Goal: Complete application form

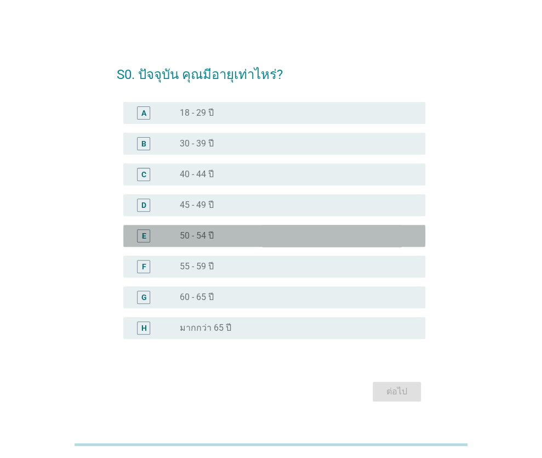
click at [144, 236] on div "E" at bounding box center [143, 236] width 4 height 12
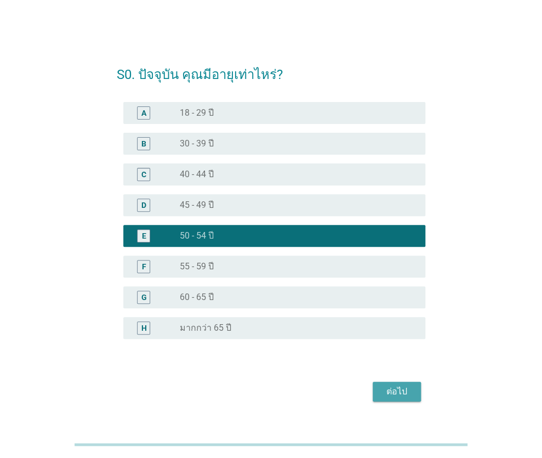
click at [405, 389] on div "ต่อไป" at bounding box center [397, 391] width 31 height 13
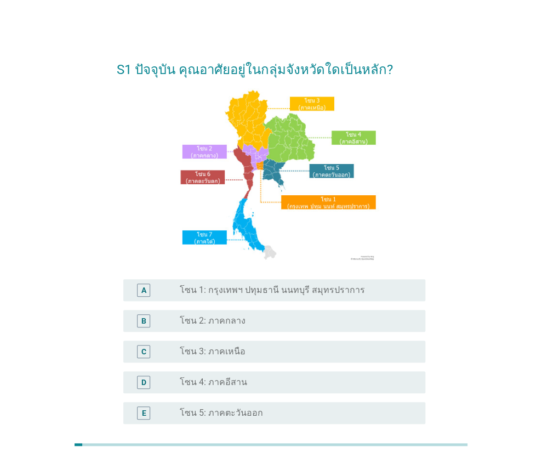
click at [204, 374] on div "D radio_button_unchecked โซน 4: ภาคอีสาน" at bounding box center [274, 382] width 302 height 22
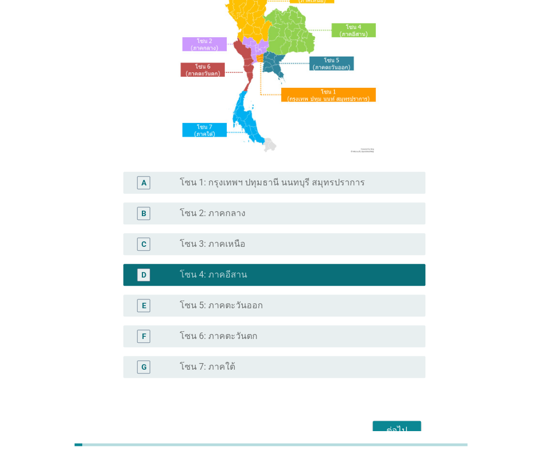
scroll to position [164, 0]
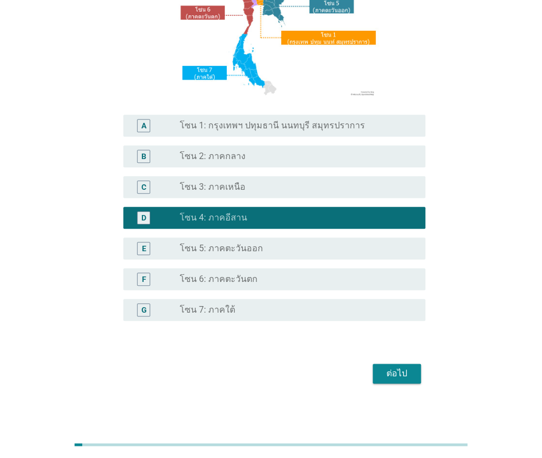
click at [409, 375] on div "ต่อไป" at bounding box center [397, 373] width 31 height 13
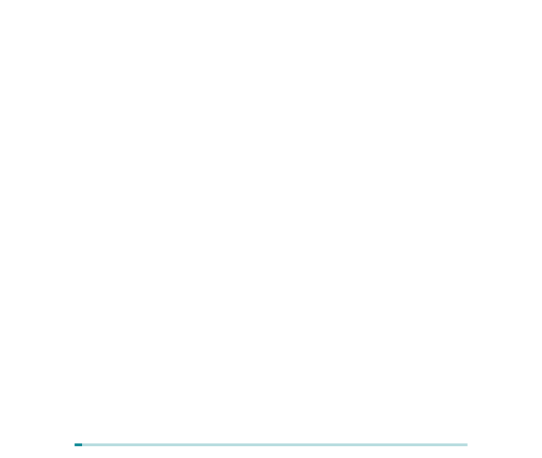
scroll to position [0, 0]
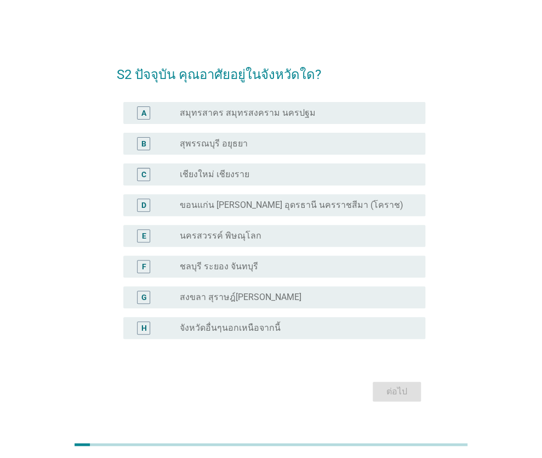
click at [221, 200] on label "ขอนแก่น [PERSON_NAME] อุดรธานี นครราชสีมา (โคราช)" at bounding box center [291, 205] width 224 height 11
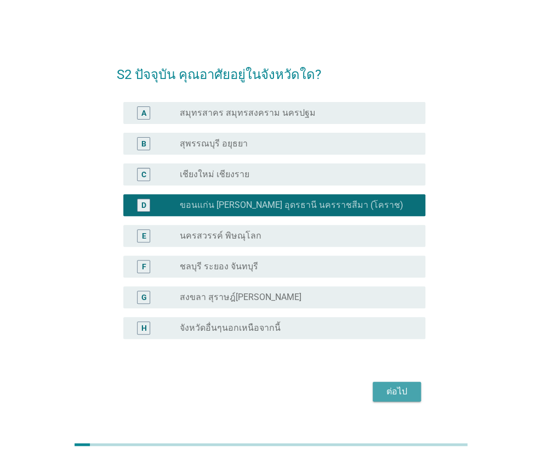
click at [392, 388] on div "ต่อไป" at bounding box center [397, 391] width 31 height 13
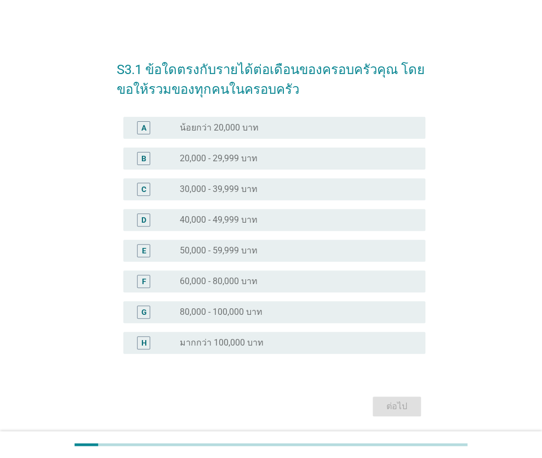
click at [219, 194] on label "30,000 - 39,999 บาท" at bounding box center [218, 189] width 78 height 11
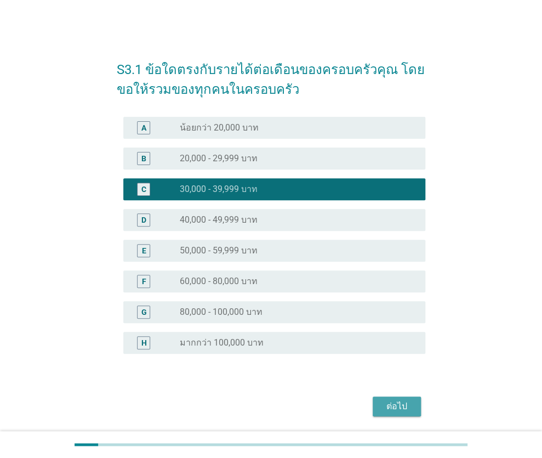
click at [394, 403] on div "ต่อไป" at bounding box center [397, 406] width 31 height 13
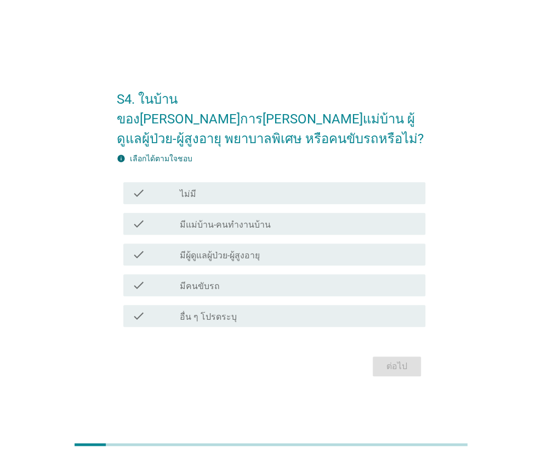
click at [301, 188] on div "check_box_outline_blank ไม่มี" at bounding box center [297, 192] width 237 height 13
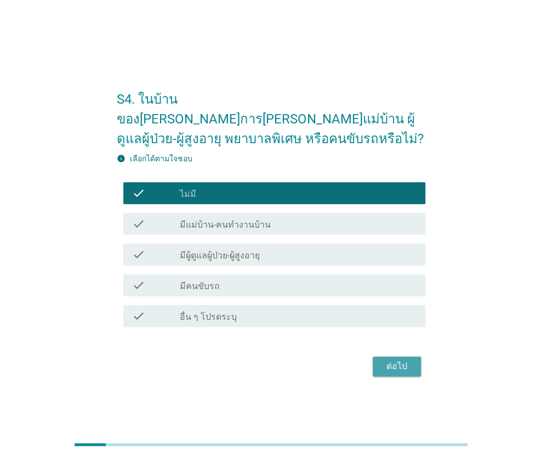
click at [406, 360] on div "ต่อไป" at bounding box center [397, 366] width 31 height 13
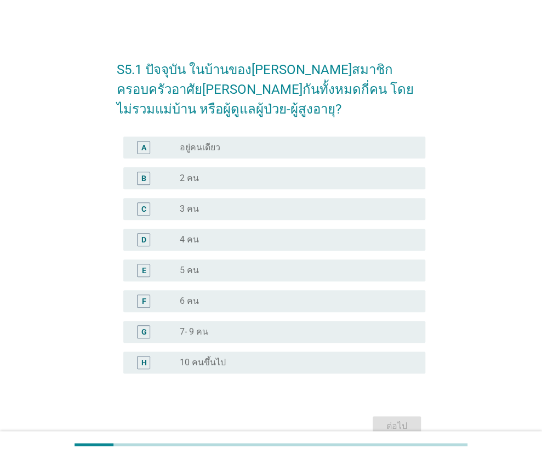
click at [173, 207] on div "C" at bounding box center [156, 208] width 48 height 13
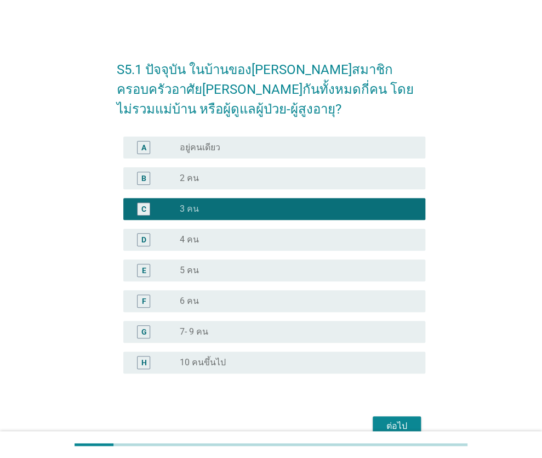
click at [394, 421] on div "ต่อไป" at bounding box center [397, 425] width 31 height 13
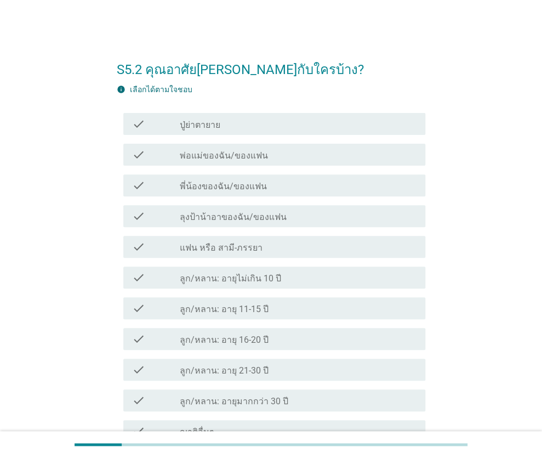
click at [240, 248] on label "แฟน หรือ สามี-ภรรยา" at bounding box center [220, 247] width 83 height 11
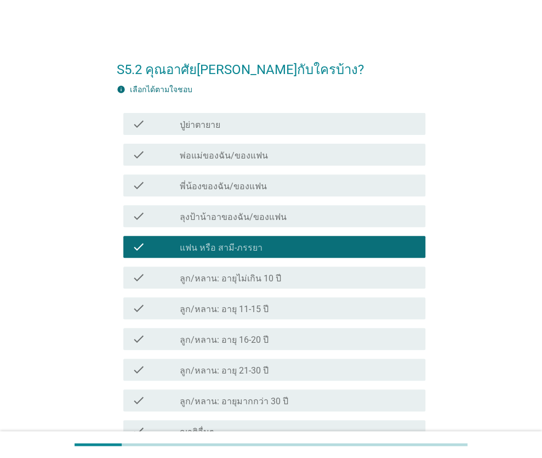
click at [249, 339] on label "ลูก/หลาน: อายุ 16-20 ปี" at bounding box center [223, 339] width 89 height 11
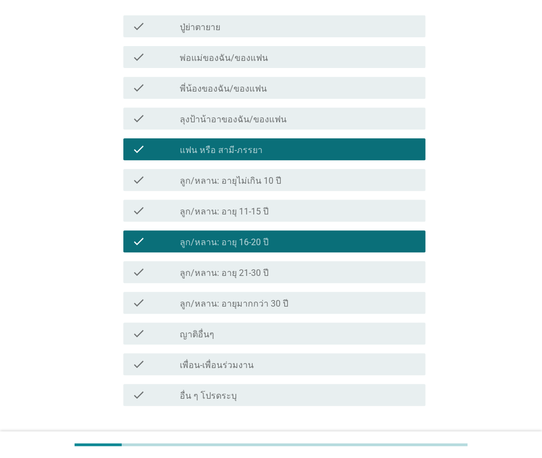
scroll to position [110, 0]
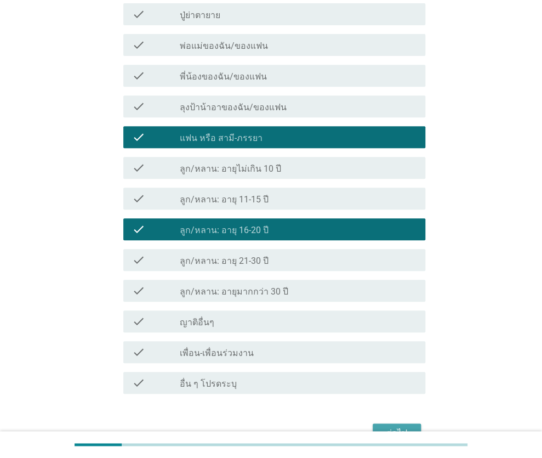
click at [397, 423] on button "ต่อไป" at bounding box center [397, 433] width 48 height 20
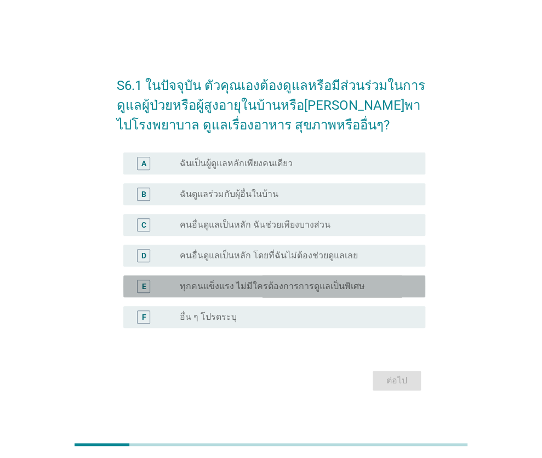
click at [269, 288] on label "ทุกคนแข็งแรง ไม่มีใครต้องการการดูแลเป็นพิเศษ" at bounding box center [271, 286] width 185 height 11
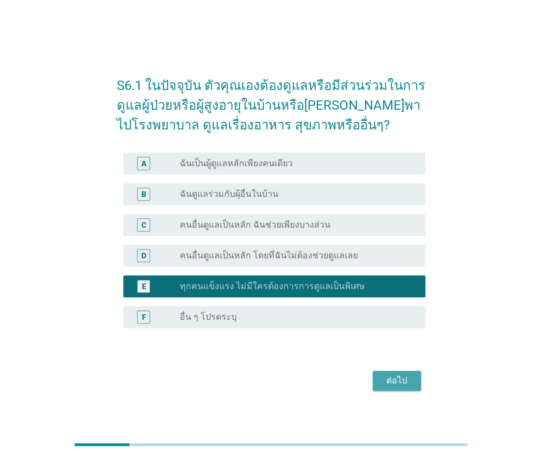
click at [395, 378] on div "ต่อไป" at bounding box center [397, 380] width 31 height 13
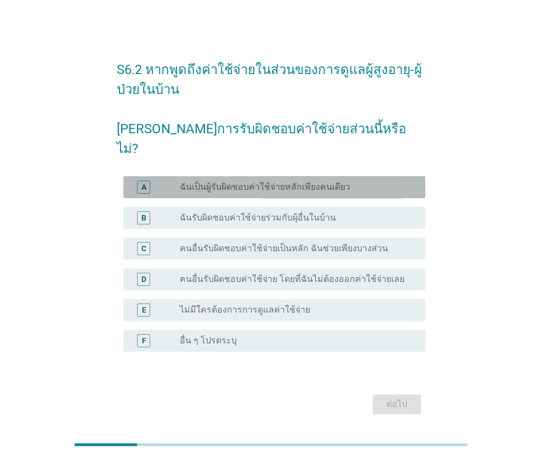
click at [265, 181] on label "ฉันเป็นผู้รับผิดชอบค่าใช้จ่ายหลักเพียงคนเดียว" at bounding box center [264, 186] width 170 height 11
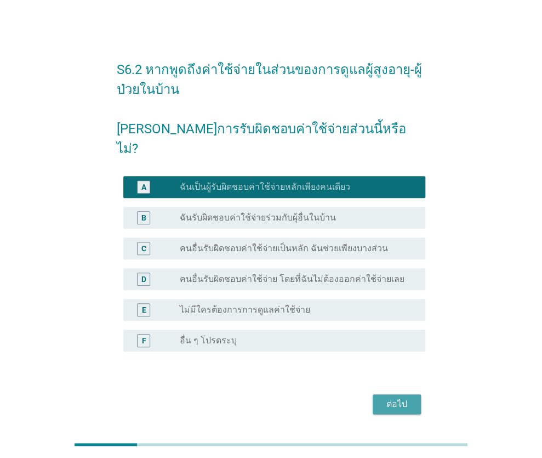
click at [406, 397] on div "ต่อไป" at bounding box center [397, 403] width 31 height 13
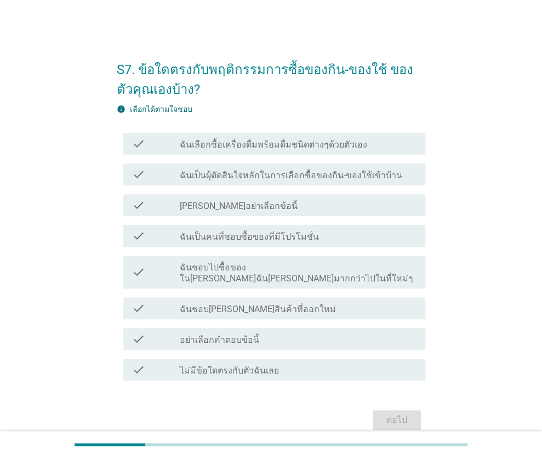
click at [287, 175] on label "ฉันเป็นผุ้ตัดสินใจหลักในการเลือกซื้อของกิน-ของใช้เข้าบ้าน" at bounding box center [290, 175] width 223 height 11
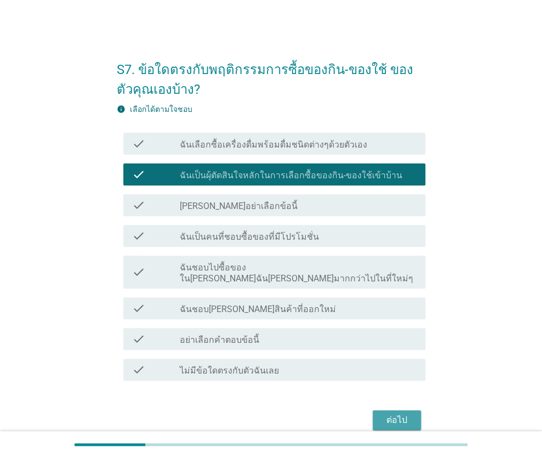
click at [388, 413] on div "ต่อไป" at bounding box center [397, 419] width 31 height 13
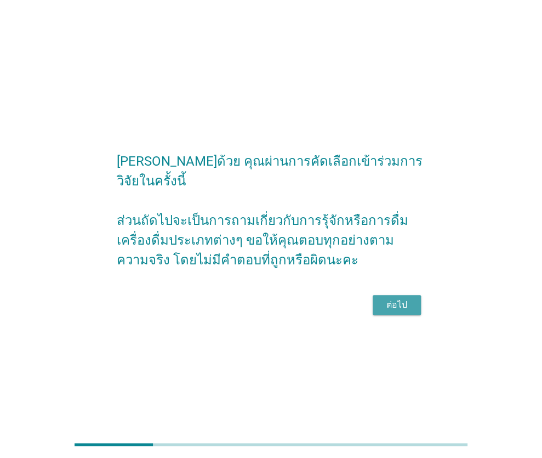
click at [391, 298] on div "ต่อไป" at bounding box center [397, 304] width 31 height 13
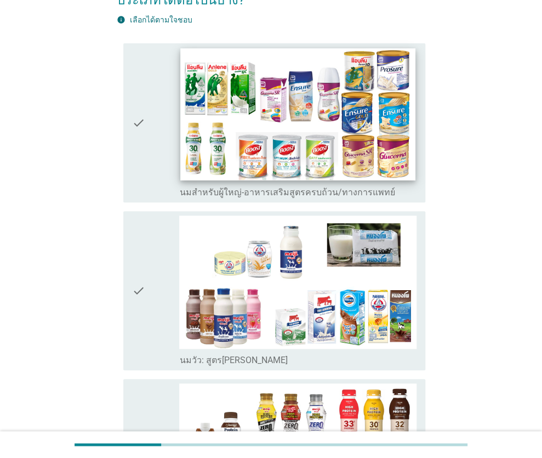
scroll to position [110, 0]
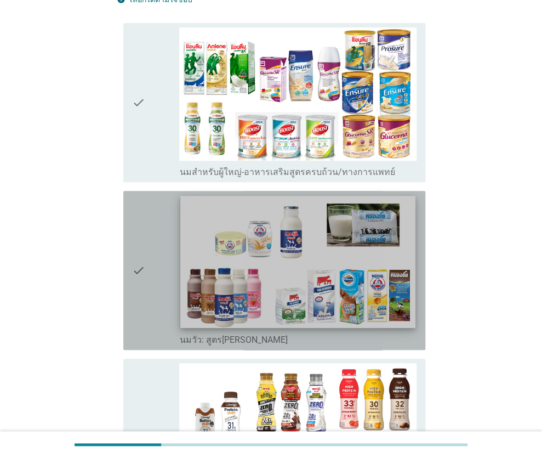
click at [326, 266] on img at bounding box center [298, 262] width 235 height 132
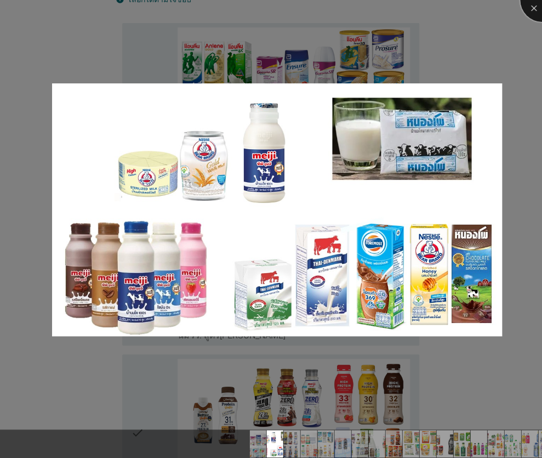
click at [533, 6] on div at bounding box center [542, 0] width 44 height 44
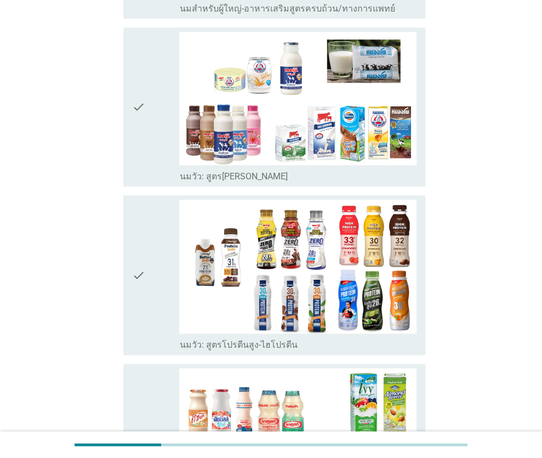
scroll to position [219, 0]
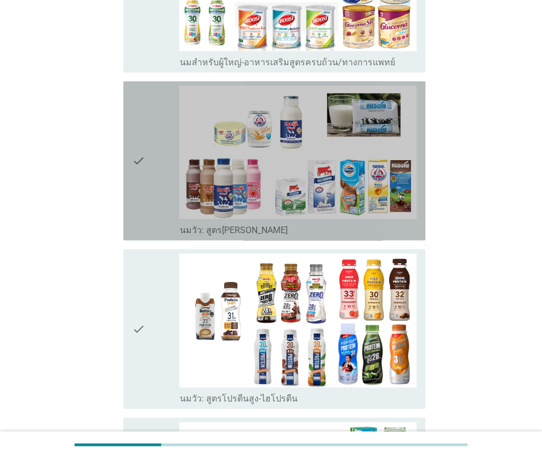
click at [138, 161] on icon "check" at bounding box center [138, 161] width 13 height 150
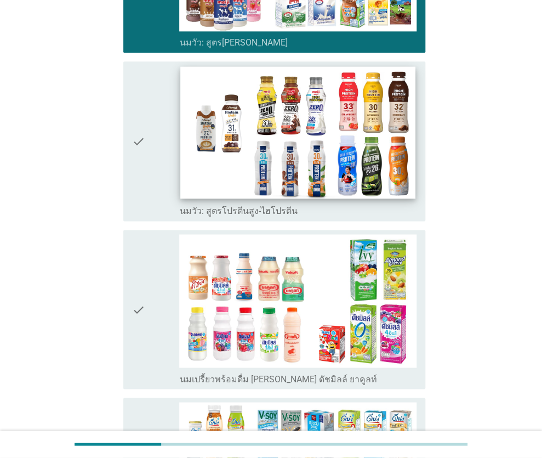
scroll to position [439, 0]
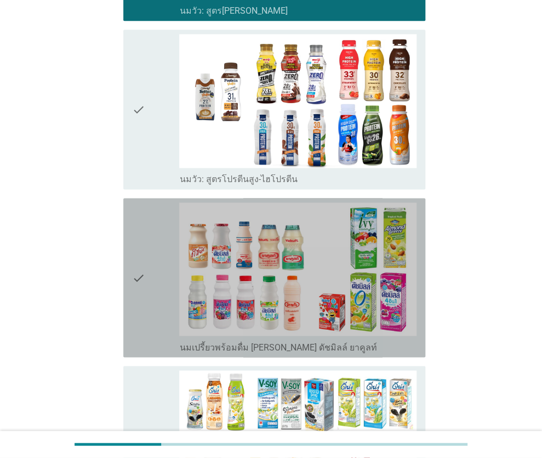
click at [137, 281] on icon "check" at bounding box center [138, 277] width 13 height 150
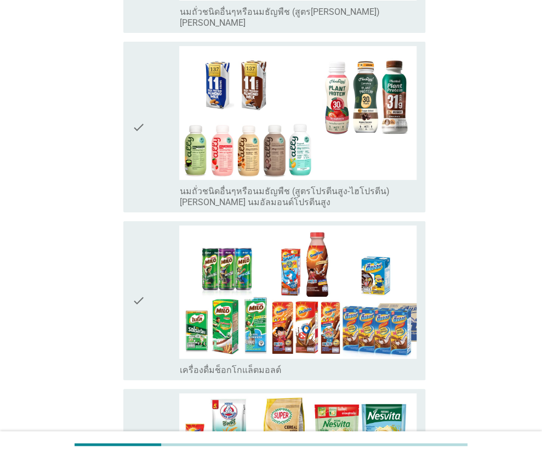
scroll to position [1370, 0]
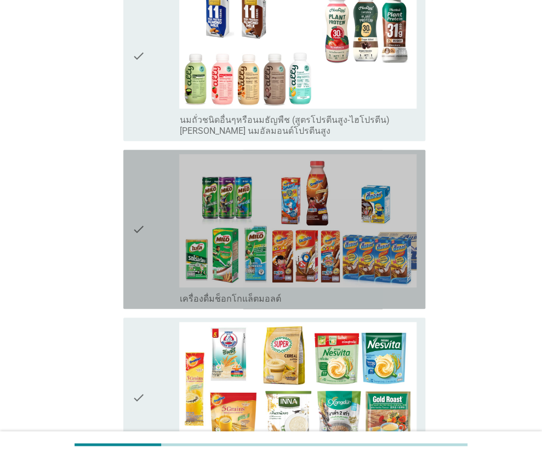
click at [139, 223] on icon "check" at bounding box center [138, 229] width 13 height 150
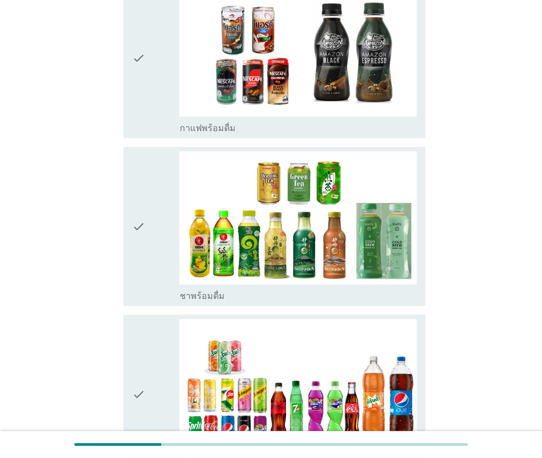
scroll to position [2083, 0]
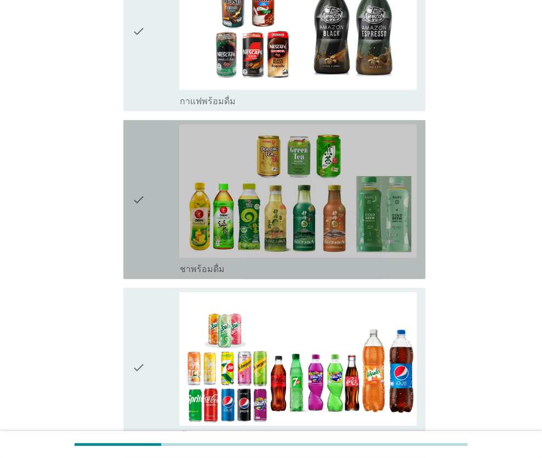
click at [132, 189] on icon "check" at bounding box center [138, 199] width 13 height 150
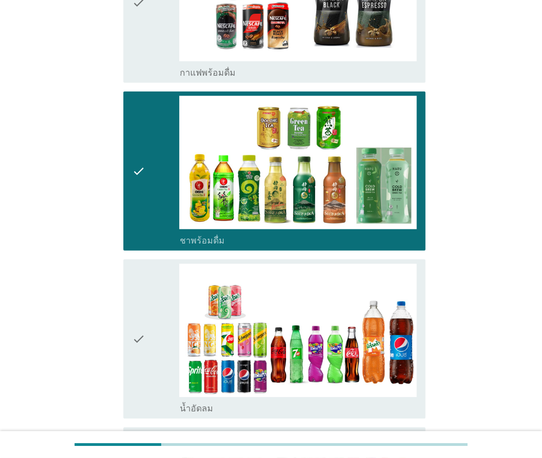
scroll to position [2138, 0]
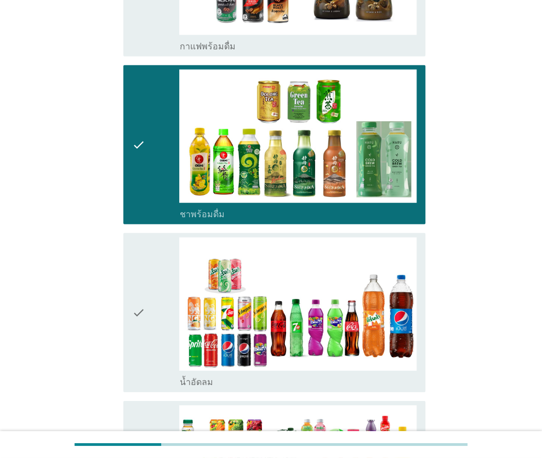
click at [141, 293] on icon "check" at bounding box center [138, 312] width 13 height 150
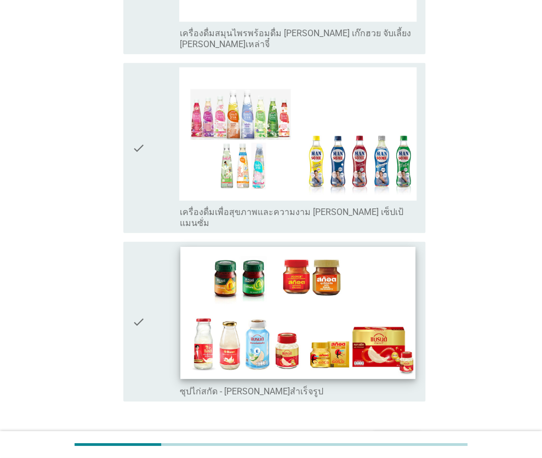
scroll to position [3535, 0]
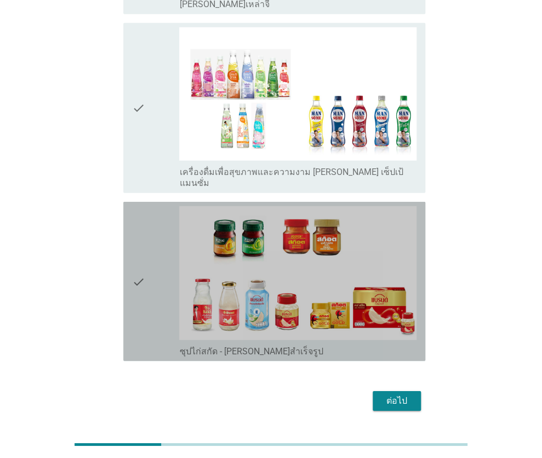
click at [136, 251] on icon "check" at bounding box center [138, 281] width 13 height 150
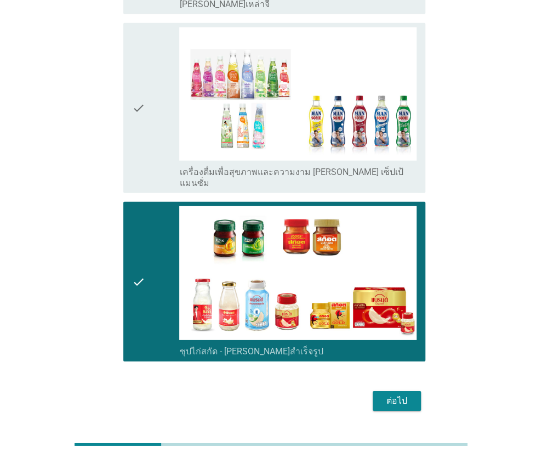
click at [388, 394] on div "ต่อไป" at bounding box center [397, 400] width 31 height 13
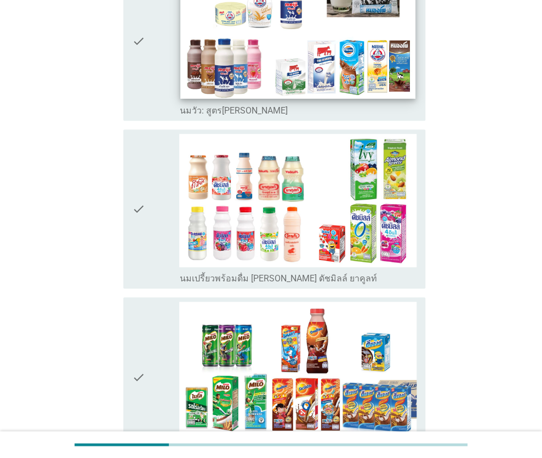
scroll to position [164, 0]
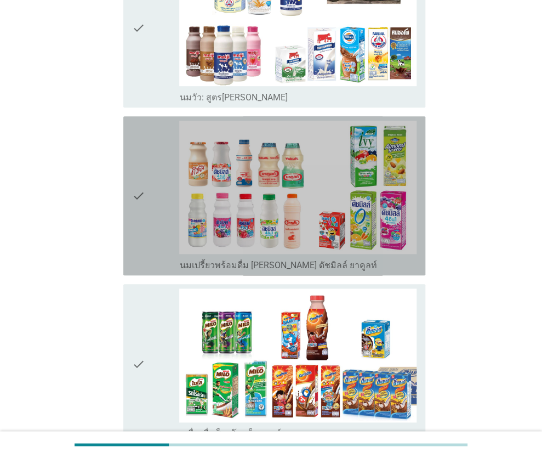
click at [137, 196] on icon "check" at bounding box center [138, 196] width 13 height 150
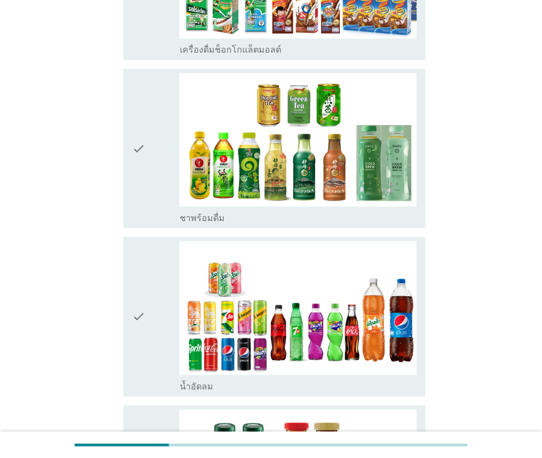
scroll to position [603, 0]
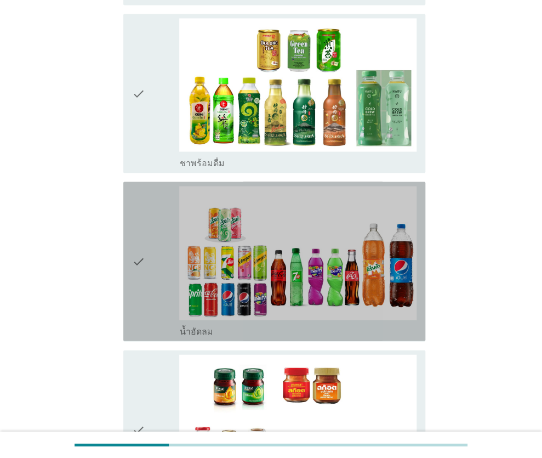
click at [143, 269] on icon "check" at bounding box center [138, 261] width 13 height 150
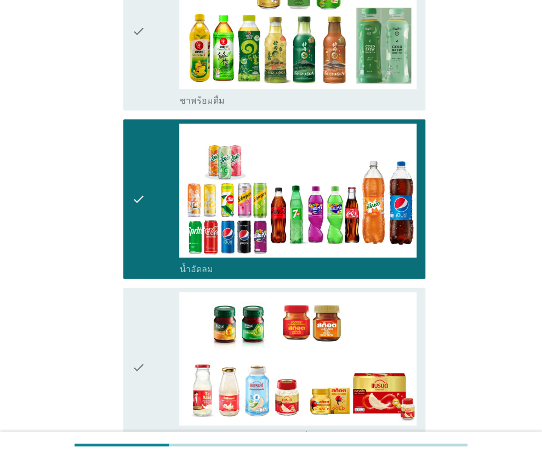
scroll to position [767, 0]
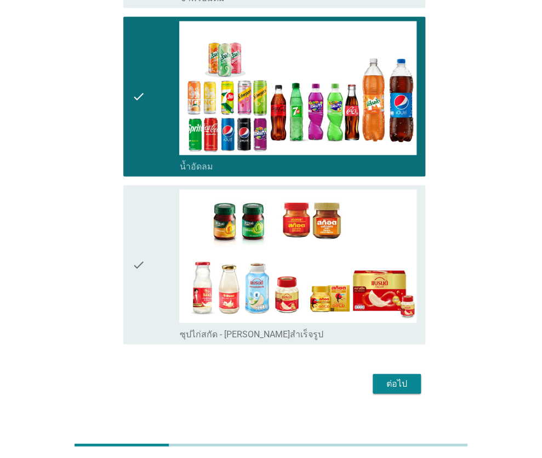
click at [143, 269] on icon "check" at bounding box center [138, 265] width 13 height 150
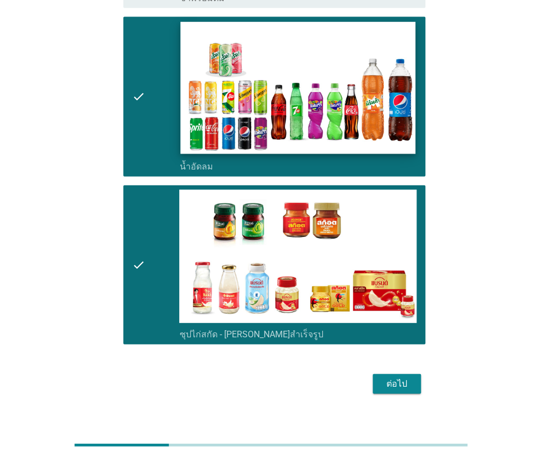
scroll to position [782, 0]
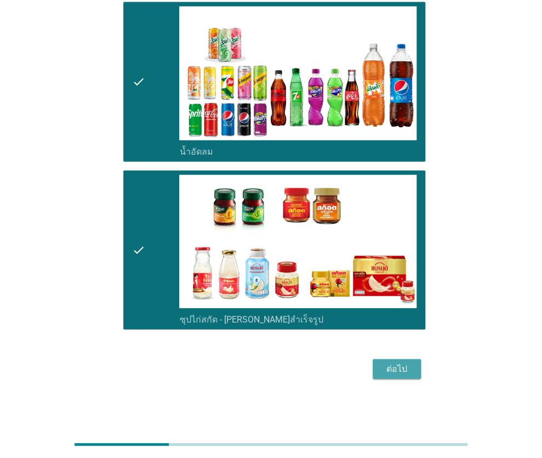
click at [395, 361] on button "ต่อไป" at bounding box center [397, 369] width 48 height 20
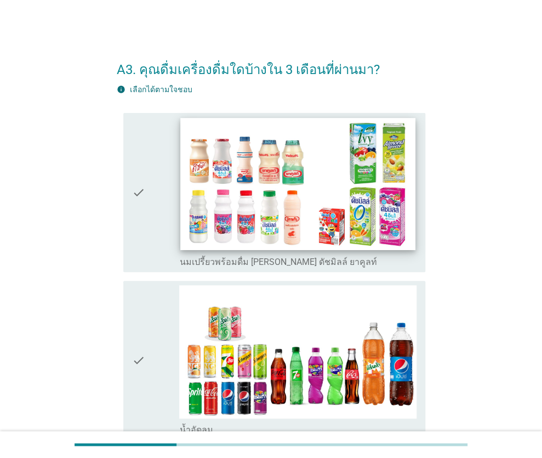
scroll to position [55, 0]
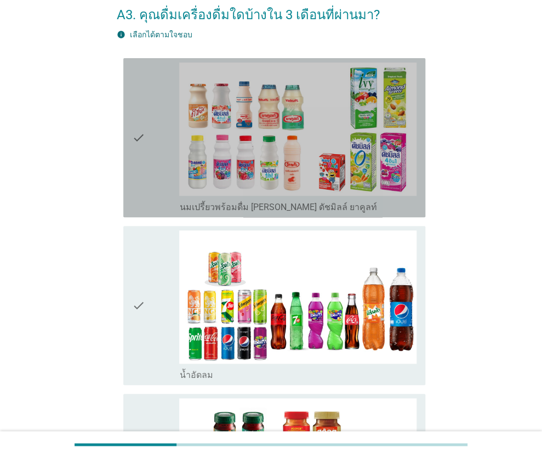
click at [133, 135] on icon "check" at bounding box center [138, 137] width 13 height 150
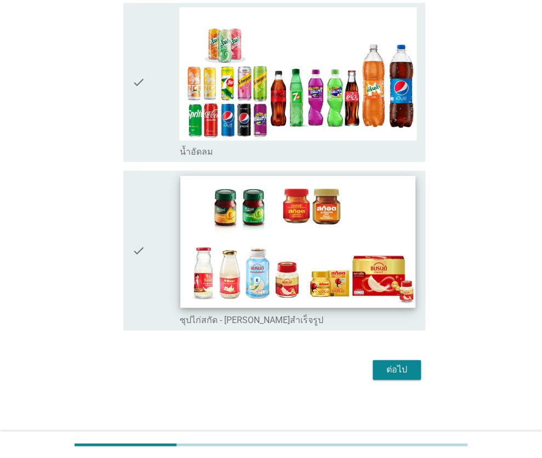
scroll to position [278, 0]
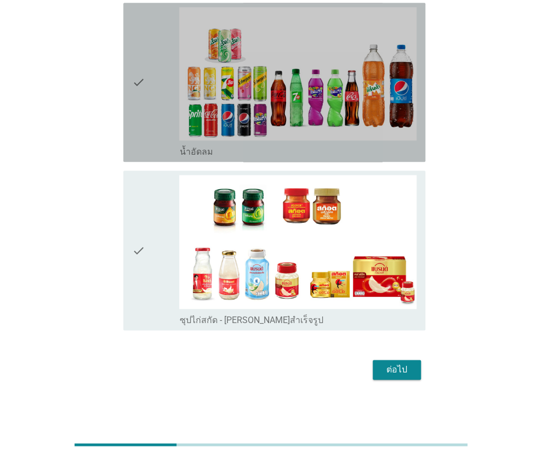
click at [130, 82] on div "check check_box น้ำอัดลม" at bounding box center [274, 82] width 302 height 159
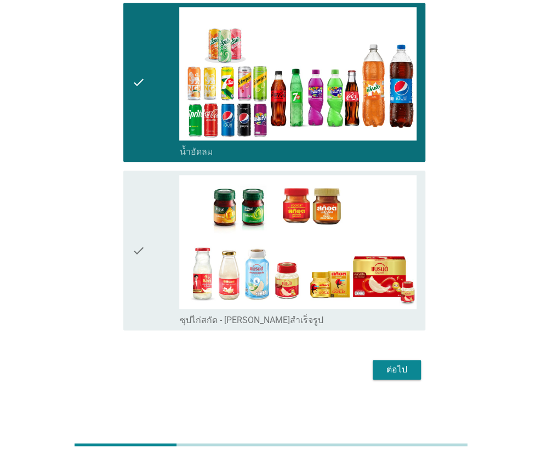
click at [136, 248] on icon "check" at bounding box center [138, 250] width 13 height 150
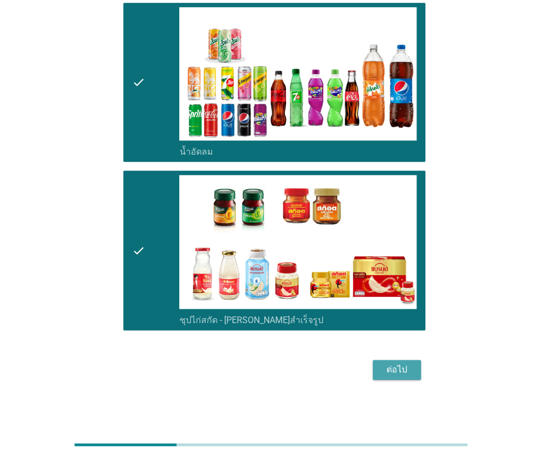
click at [386, 363] on div "ต่อไป" at bounding box center [397, 369] width 31 height 13
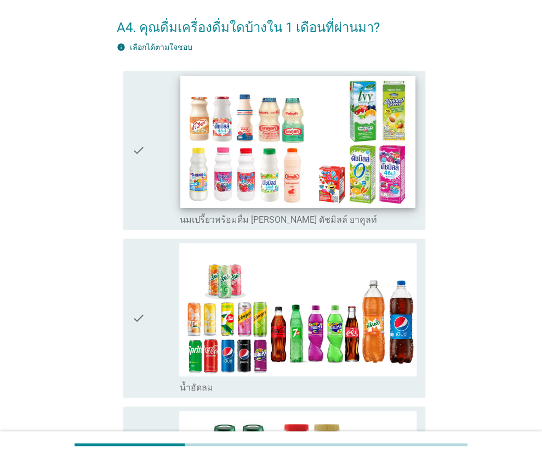
scroll to position [55, 0]
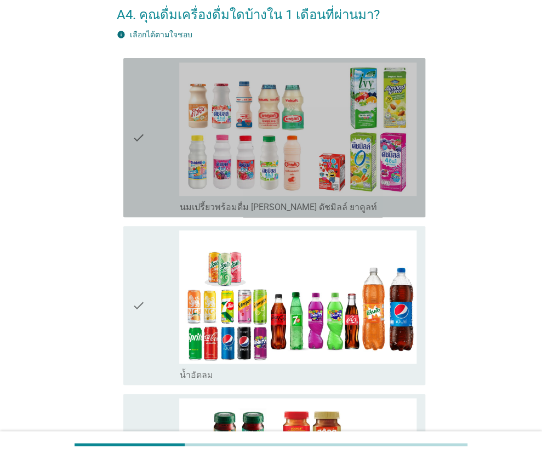
click at [139, 146] on icon "check" at bounding box center [138, 137] width 13 height 150
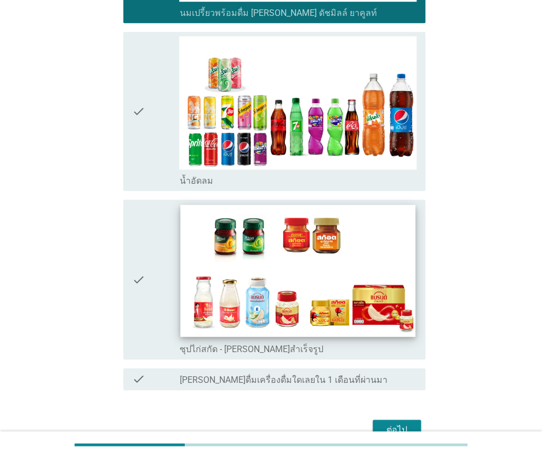
scroll to position [274, 0]
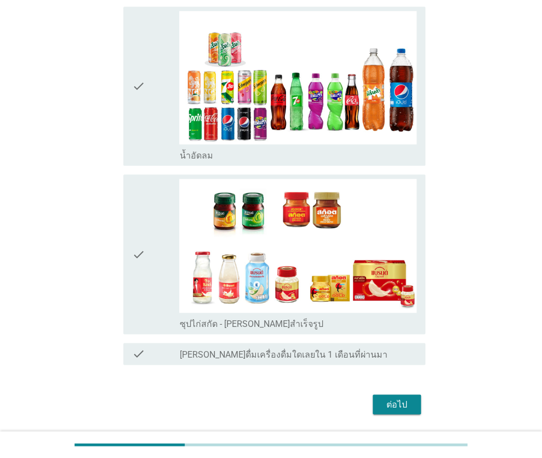
click at [150, 259] on div "check" at bounding box center [156, 254] width 48 height 150
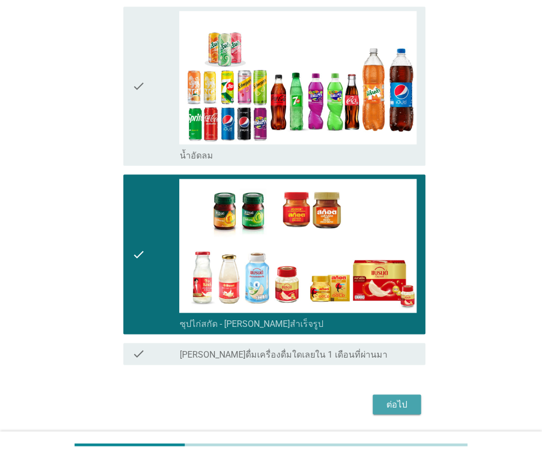
click at [391, 400] on div "ต่อไป" at bounding box center [397, 403] width 31 height 13
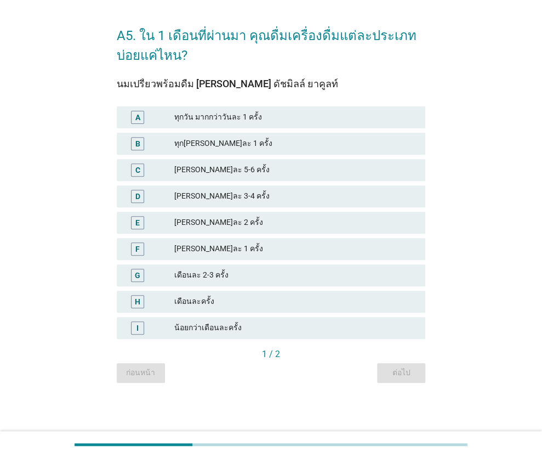
scroll to position [0, 0]
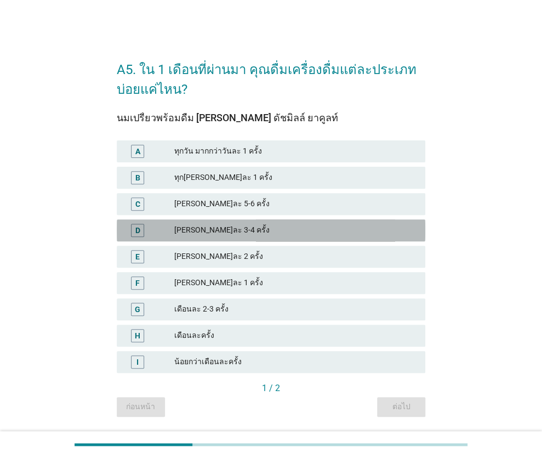
click at [132, 231] on div "D" at bounding box center [137, 230] width 13 height 13
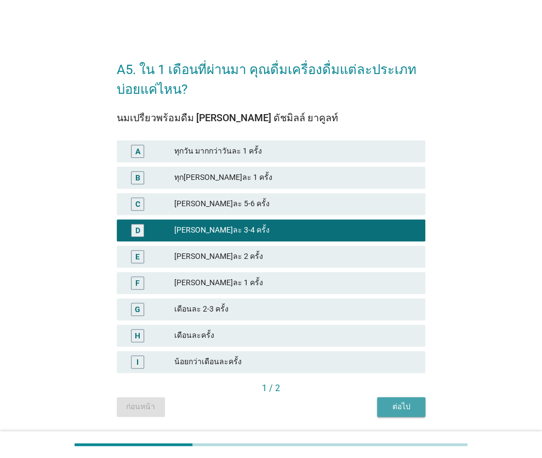
click at [384, 408] on button "ต่อไป" at bounding box center [401, 407] width 48 height 20
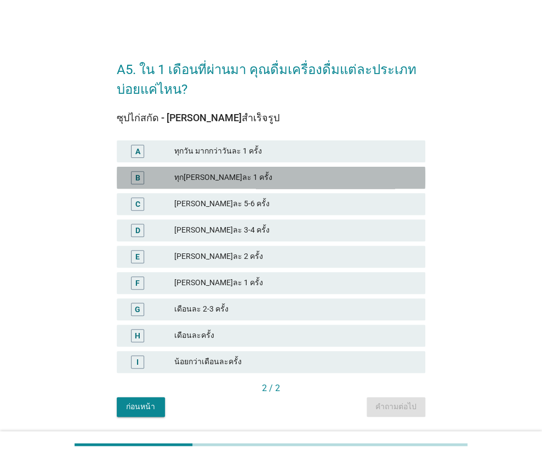
click at [134, 176] on div "B" at bounding box center [137, 177] width 13 height 13
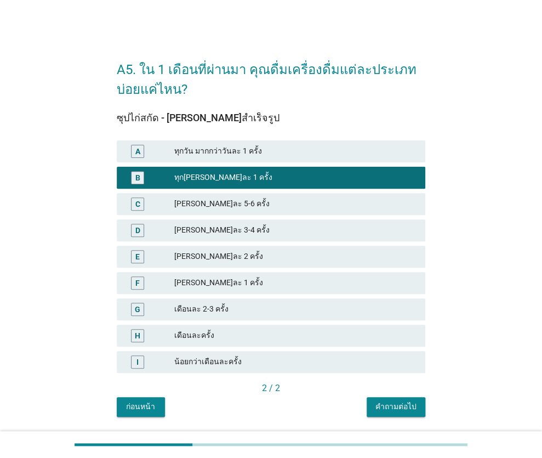
click at [397, 402] on div "คำถามต่อไป" at bounding box center [396, 407] width 41 height 12
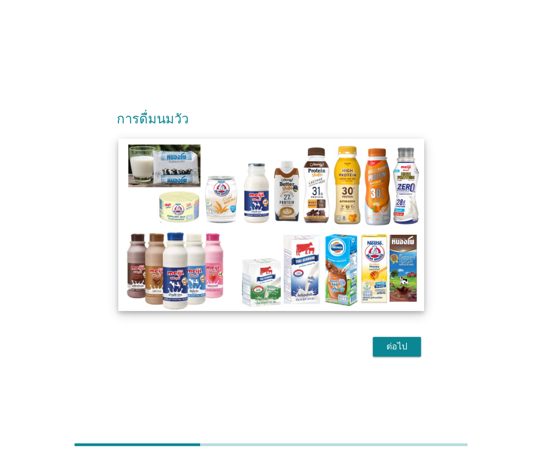
click at [369, 279] on img at bounding box center [271, 225] width 306 height 172
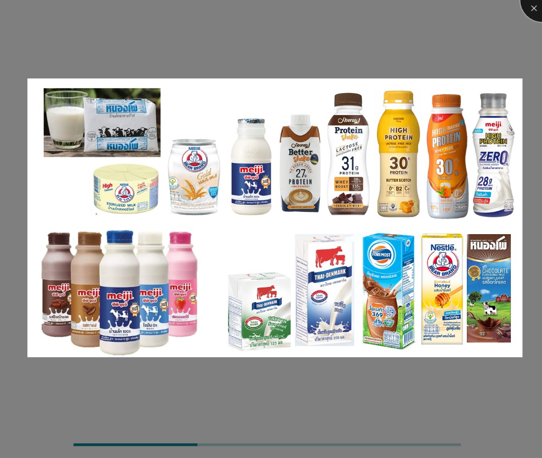
click at [530, 4] on div at bounding box center [542, 0] width 44 height 44
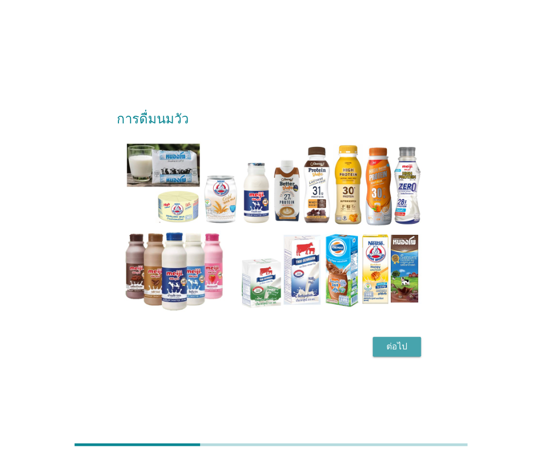
click at [394, 340] on div "ต่อไป" at bounding box center [397, 346] width 31 height 13
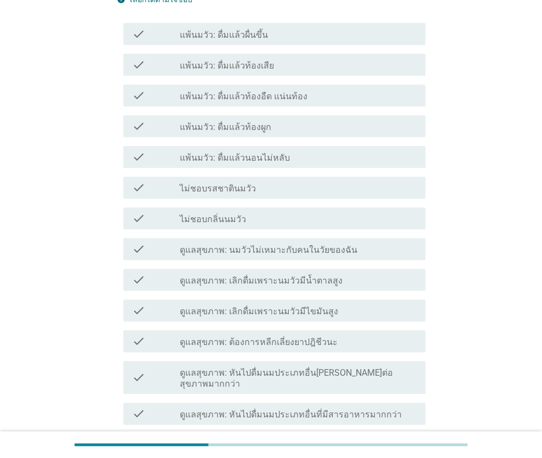
scroll to position [164, 0]
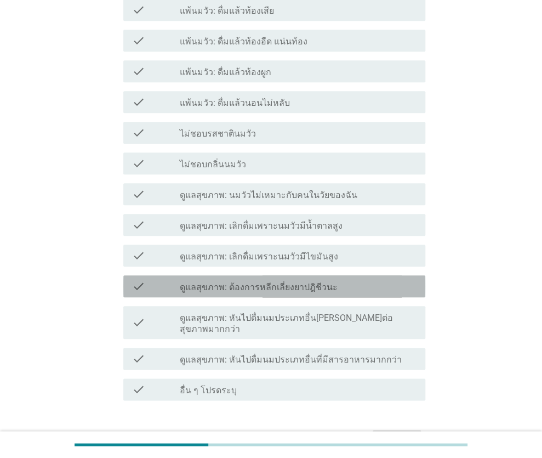
click at [241, 287] on label "ดูแลสุขภาพ: ต้องการหลีกเลี่ยงยาปฎิชีวนะ" at bounding box center [258, 287] width 158 height 11
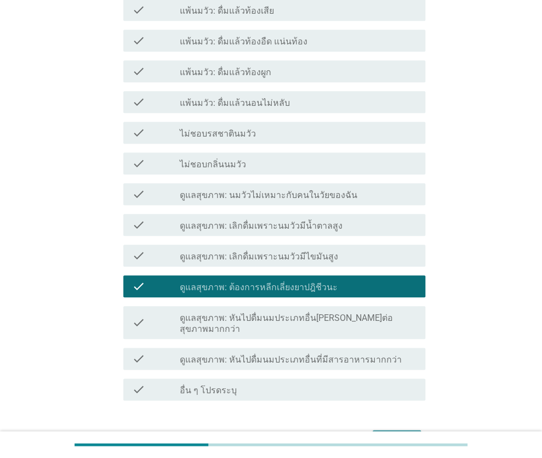
click at [405, 433] on div "ต่อไป" at bounding box center [397, 439] width 31 height 13
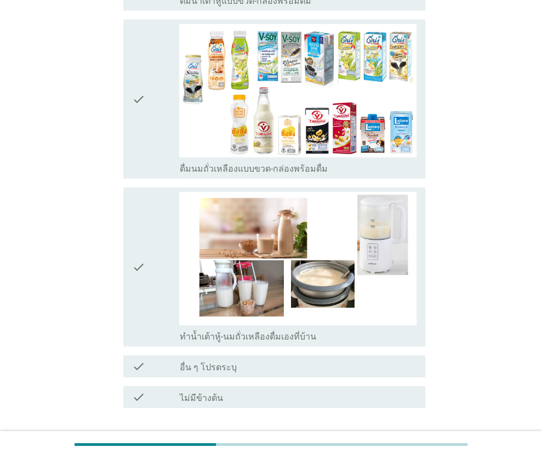
scroll to position [822, 0]
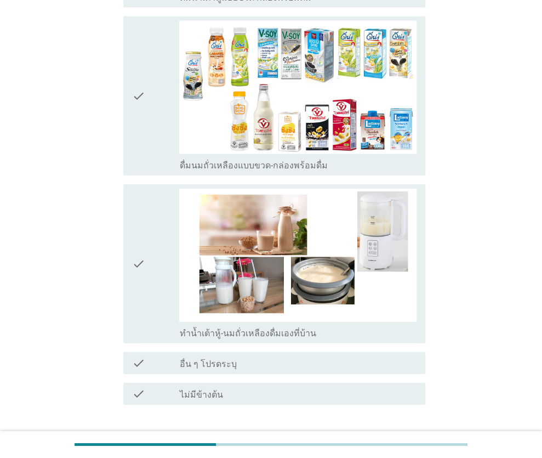
click at [141, 265] on icon "check" at bounding box center [138, 264] width 13 height 150
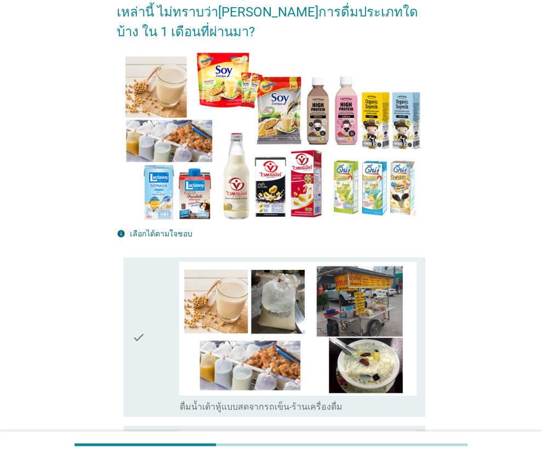
scroll to position [55, 0]
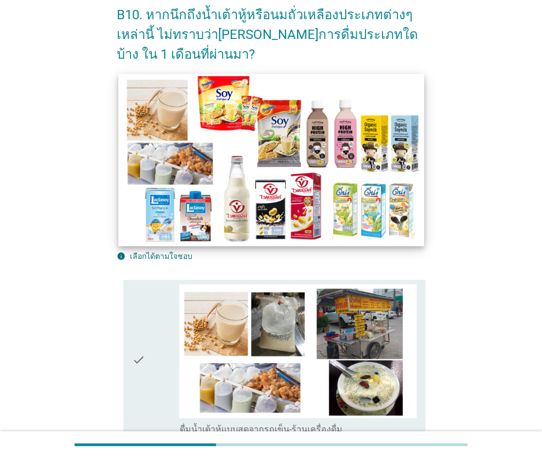
click at [141, 175] on img at bounding box center [271, 159] width 306 height 172
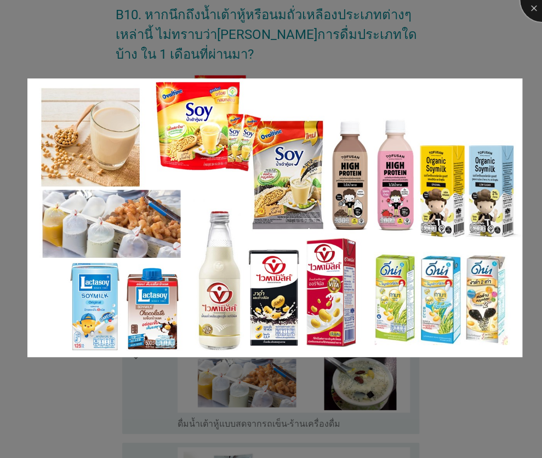
click at [534, 7] on div at bounding box center [542, 0] width 44 height 44
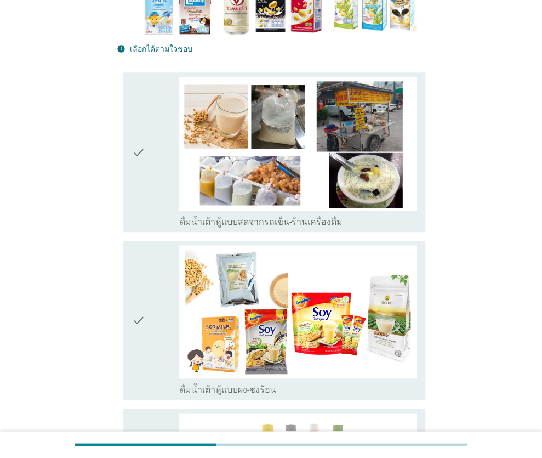
scroll to position [274, 0]
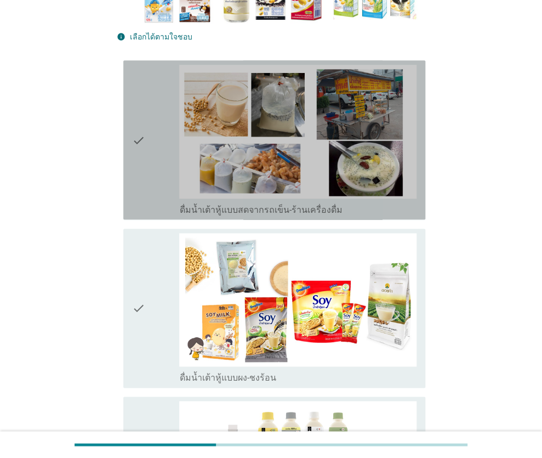
click at [145, 136] on div "check" at bounding box center [156, 140] width 48 height 150
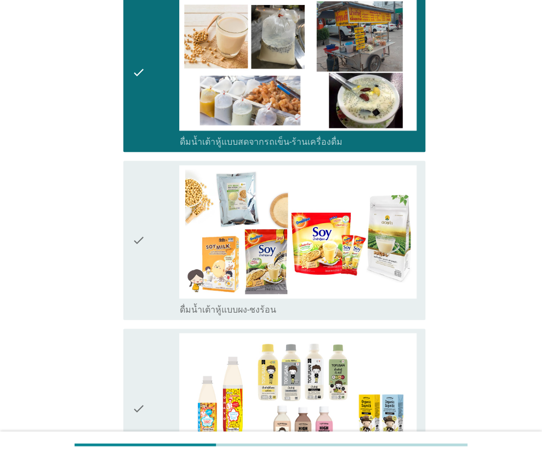
scroll to position [329, 0]
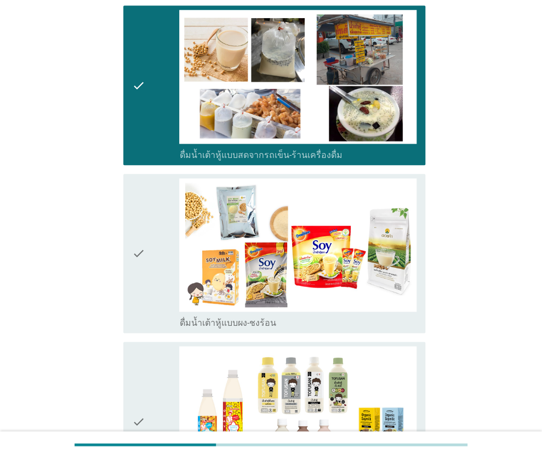
click at [135, 78] on icon "check" at bounding box center [138, 85] width 13 height 150
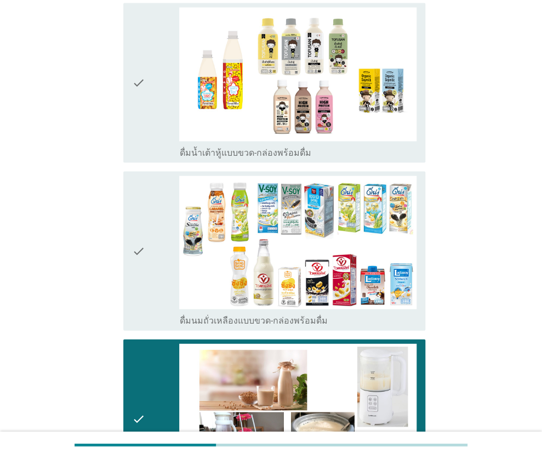
scroll to position [603, 0]
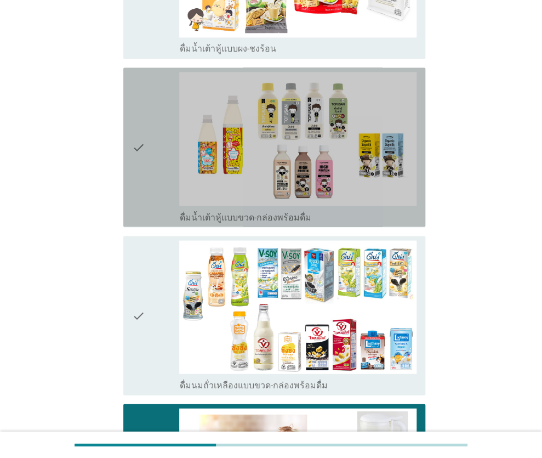
click at [150, 157] on div "check" at bounding box center [156, 147] width 48 height 150
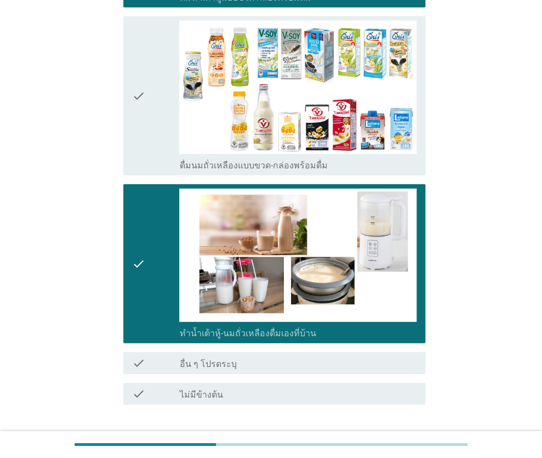
scroll to position [897, 0]
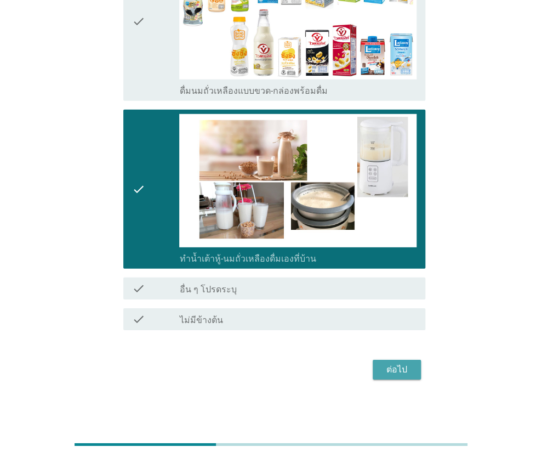
click at [394, 372] on div "ต่อไป" at bounding box center [397, 369] width 31 height 13
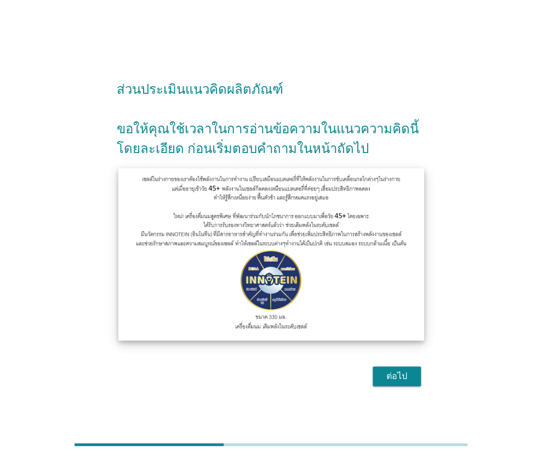
click at [186, 243] on img at bounding box center [271, 254] width 306 height 172
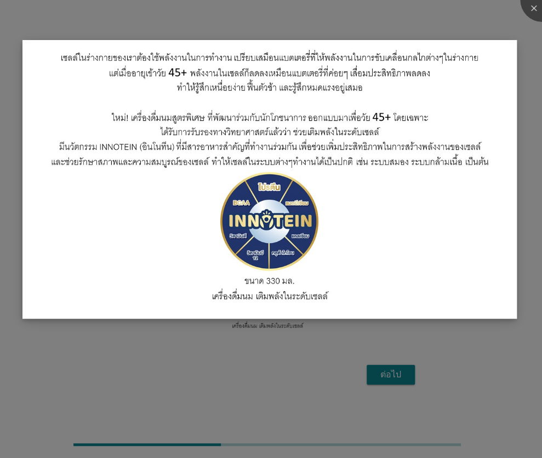
click at [456, 56] on img at bounding box center [269, 179] width 495 height 278
click at [534, 5] on div at bounding box center [542, 0] width 44 height 44
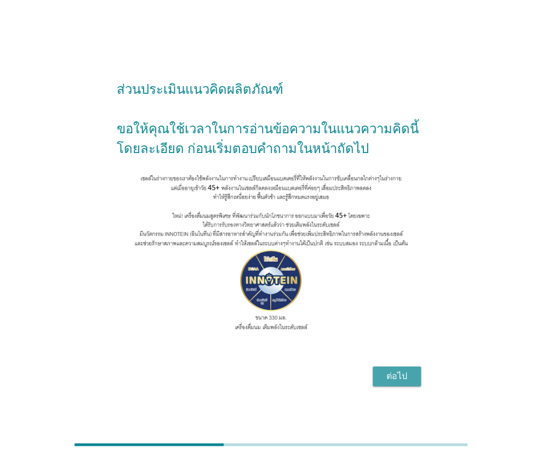
click at [395, 383] on div "ต่อไป" at bounding box center [397, 375] width 31 height 13
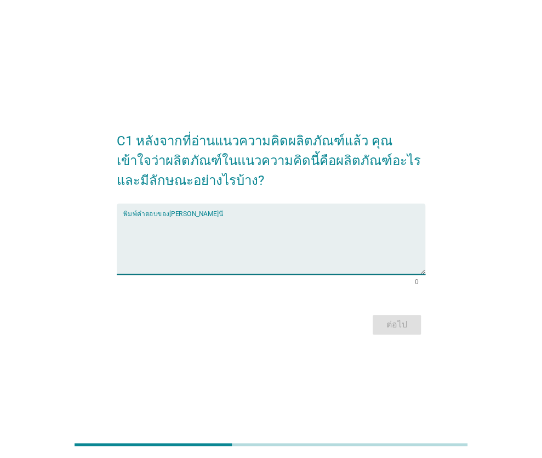
click at [181, 220] on textarea "พิมพ์คำตอบของคุณ ที่นี่" at bounding box center [274, 246] width 302 height 58
type textarea "g"
type textarea "[PERSON_NAME]ส่วนที่ขาดหานไปของร่างกาย"
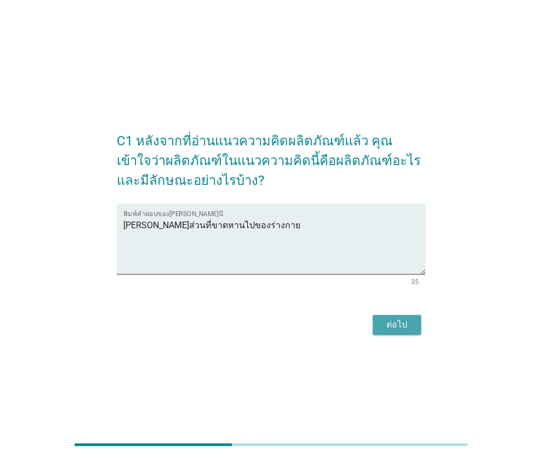
click at [400, 322] on div "ต่อไป" at bounding box center [397, 324] width 31 height 13
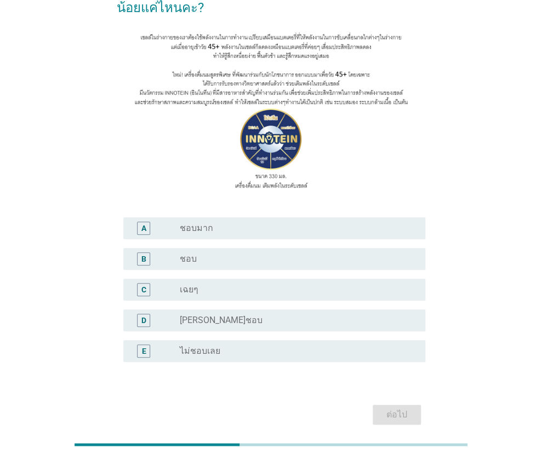
scroll to position [110, 0]
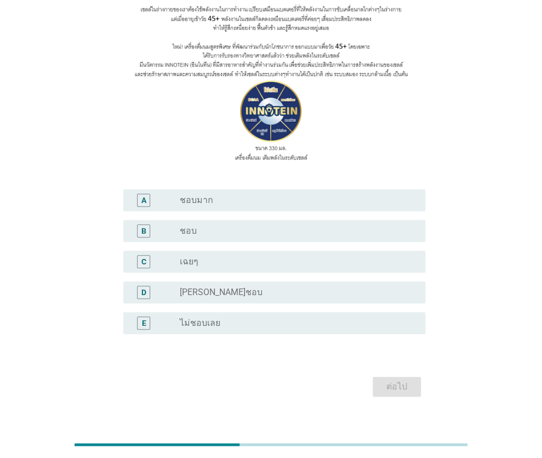
click at [223, 242] on div "B radio_button_unchecked ชอบ" at bounding box center [271, 230] width 309 height 31
click at [236, 233] on div "radio_button_unchecked ชอบ" at bounding box center [293, 230] width 229 height 11
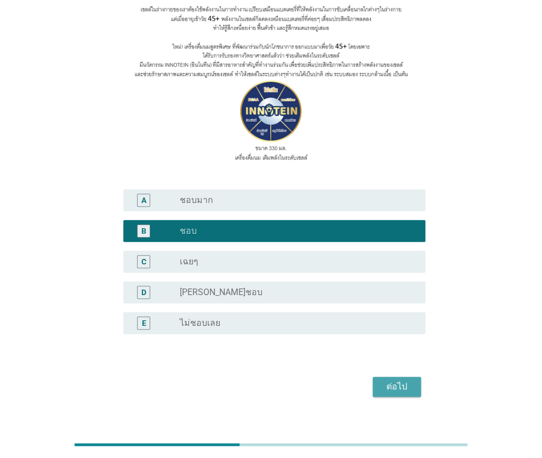
click at [395, 384] on div "ต่อไป" at bounding box center [397, 386] width 31 height 13
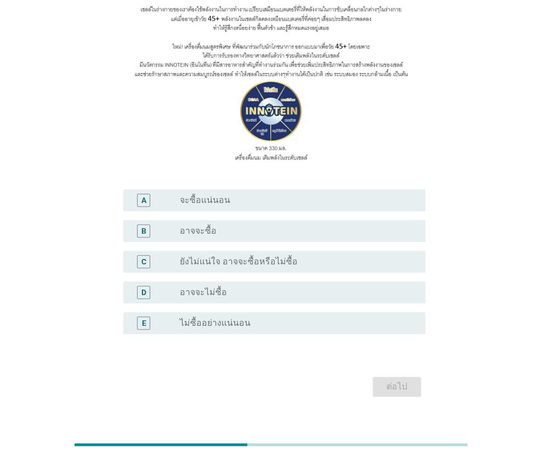
scroll to position [0, 0]
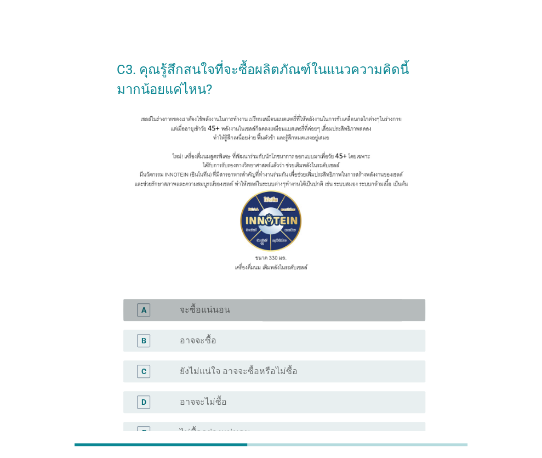
click at [237, 310] on div "radio_button_unchecked จะซื้อแน่นอน" at bounding box center [293, 309] width 229 height 11
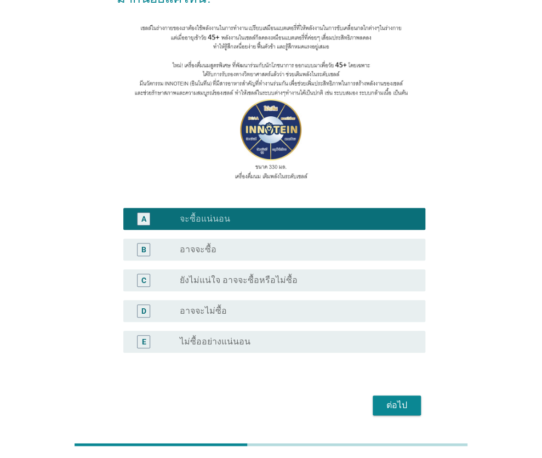
scroll to position [110, 0]
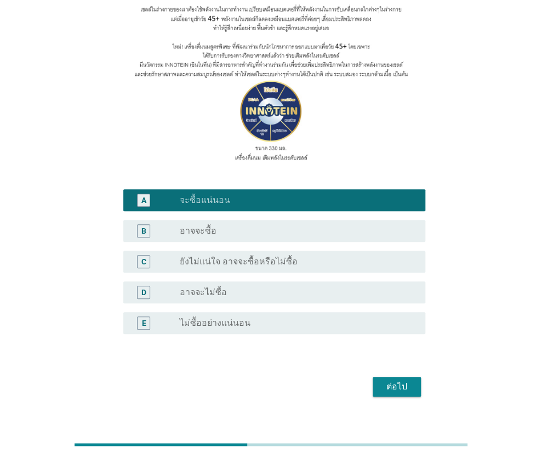
click at [395, 387] on div "ต่อไป" at bounding box center [397, 386] width 31 height 13
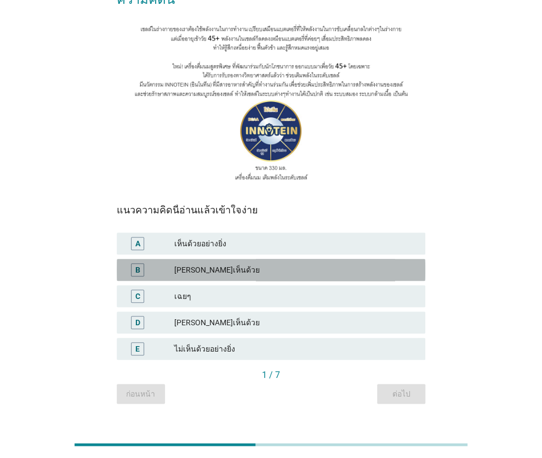
click at [222, 263] on div "[PERSON_NAME]เห็นด้วย" at bounding box center [295, 269] width 243 height 13
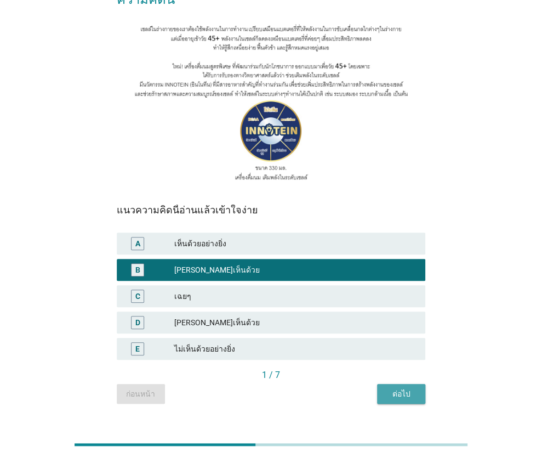
click at [392, 388] on div "ต่อไป" at bounding box center [401, 394] width 31 height 12
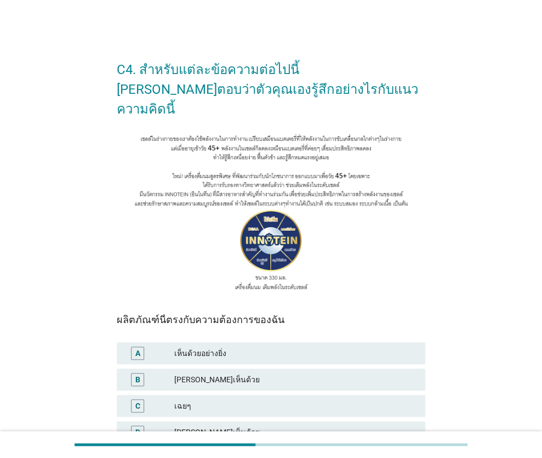
scroll to position [55, 0]
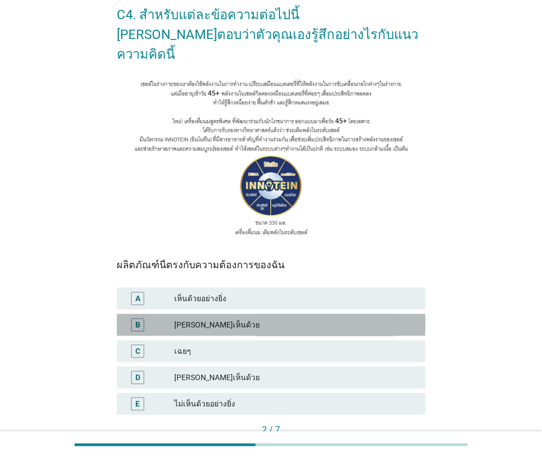
click at [241, 318] on div "[PERSON_NAME]เห็นด้วย" at bounding box center [295, 324] width 243 height 13
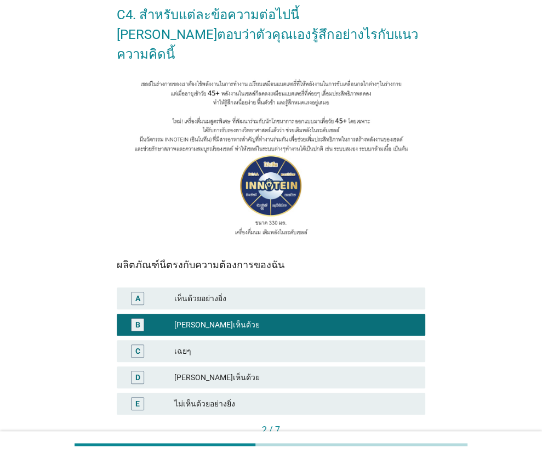
click at [402, 443] on div "ต่อไป" at bounding box center [401, 449] width 31 height 12
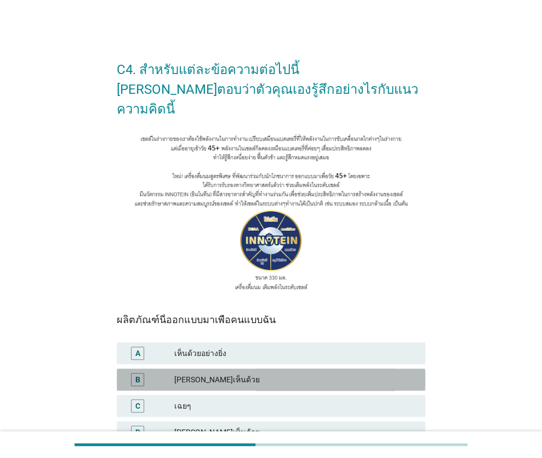
click at [220, 373] on div "[PERSON_NAME]เห็นด้วย" at bounding box center [295, 379] width 243 height 13
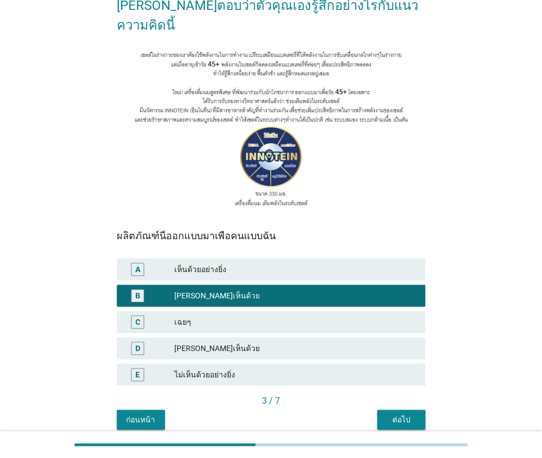
scroll to position [110, 0]
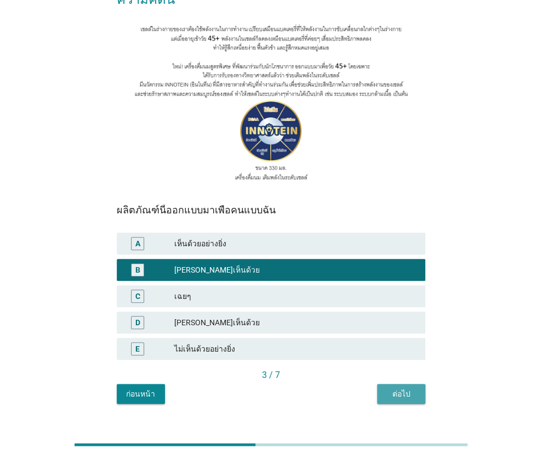
click at [396, 388] on div "ต่อไป" at bounding box center [401, 394] width 31 height 12
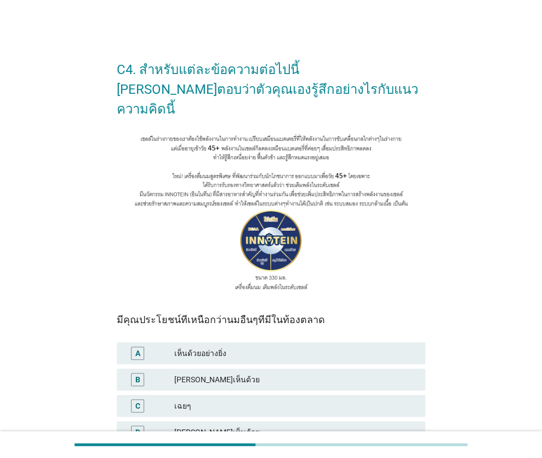
scroll to position [55, 0]
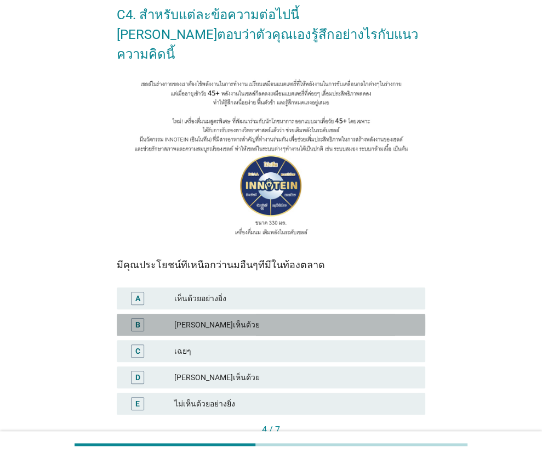
click at [285, 318] on div "[PERSON_NAME]เห็นด้วย" at bounding box center [295, 324] width 243 height 13
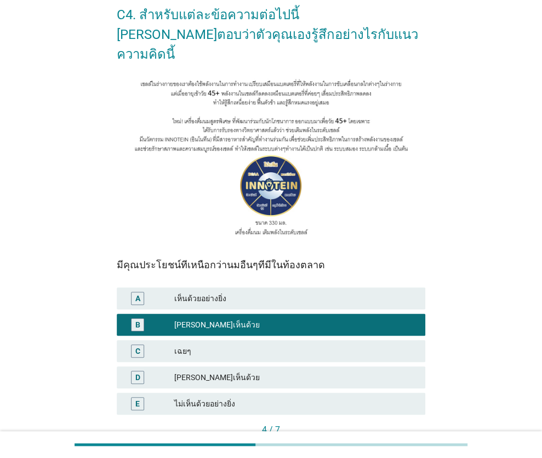
click at [400, 439] on button "ต่อไป" at bounding box center [401, 449] width 48 height 20
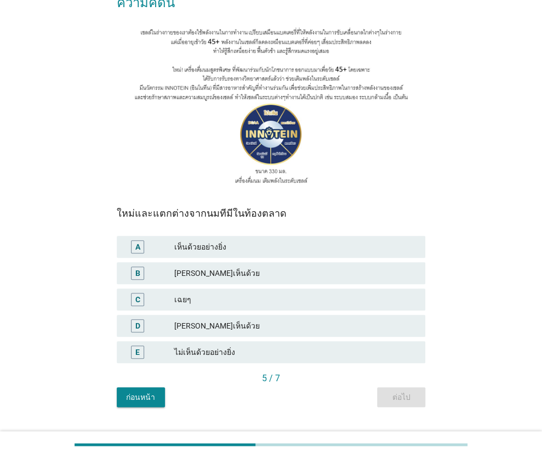
scroll to position [110, 0]
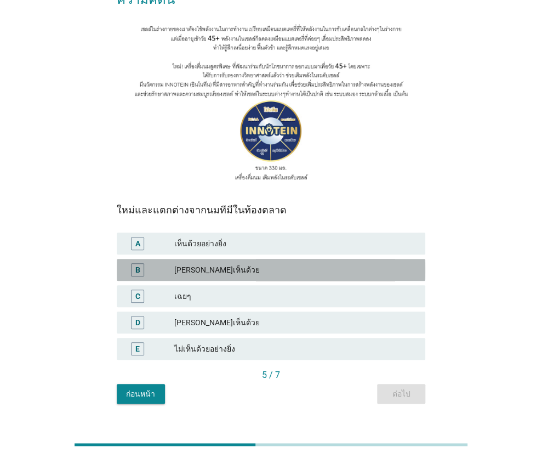
click at [172, 263] on div "B" at bounding box center [150, 269] width 49 height 13
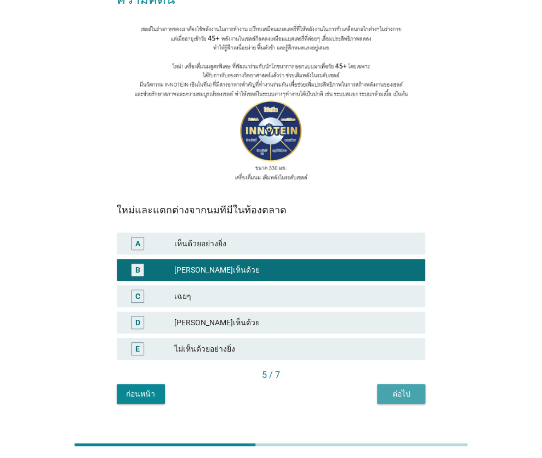
click at [397, 388] on div "ต่อไป" at bounding box center [401, 394] width 31 height 12
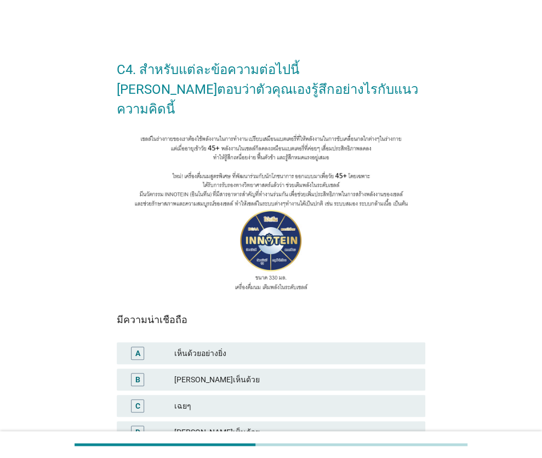
click at [386, 373] on div "[PERSON_NAME]เห็นด้วย" at bounding box center [295, 379] width 243 height 13
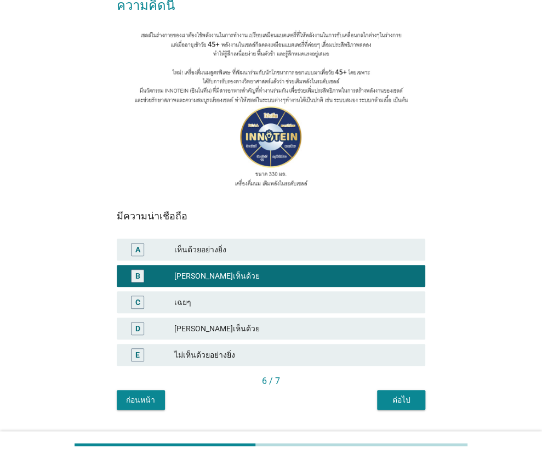
scroll to position [110, 0]
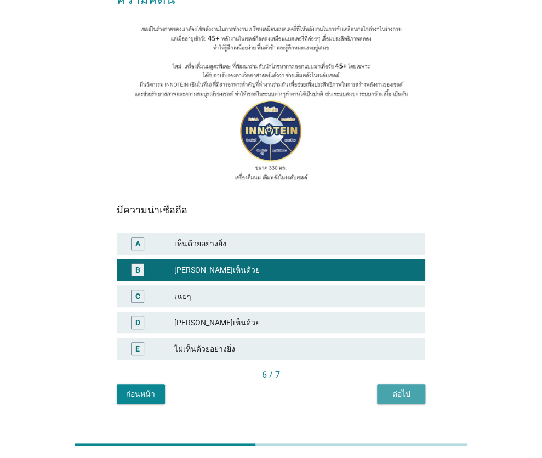
click at [399, 388] on div "ต่อไป" at bounding box center [401, 394] width 31 height 12
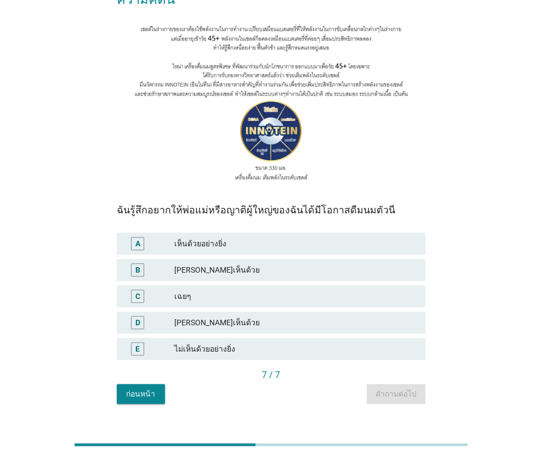
scroll to position [0, 0]
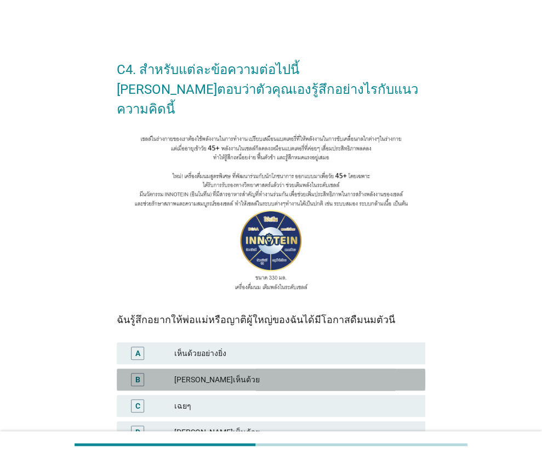
click at [383, 368] on div "B [PERSON_NAME]เห็นด้วย" at bounding box center [271, 379] width 309 height 22
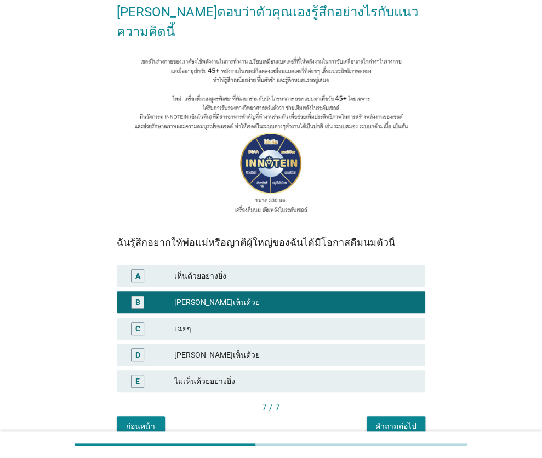
scroll to position [110, 0]
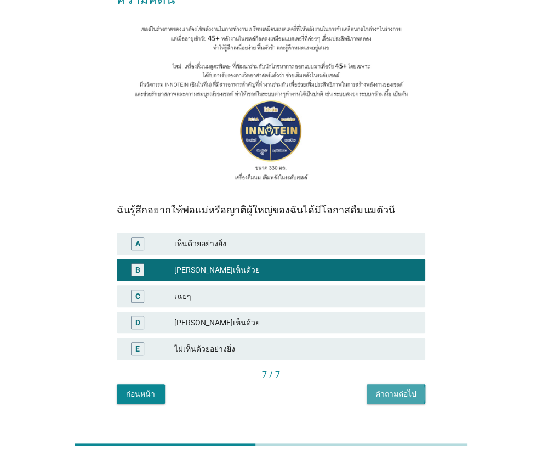
click at [385, 384] on button "คำถามต่อไป" at bounding box center [396, 394] width 59 height 20
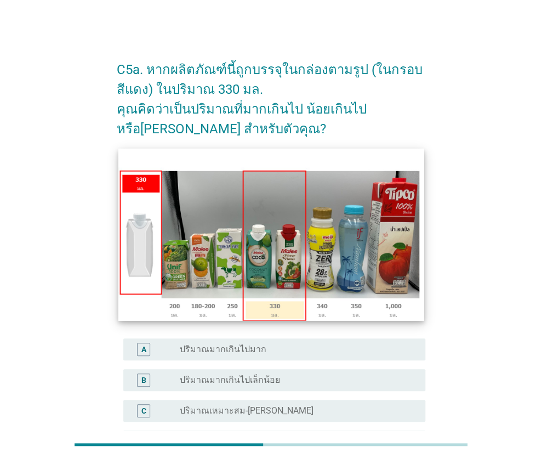
scroll to position [55, 0]
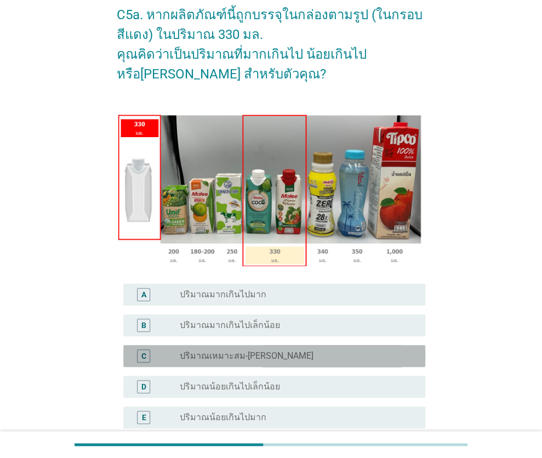
click at [239, 356] on label "ปริมาณเหมาะสม-[PERSON_NAME]" at bounding box center [246, 355] width 134 height 11
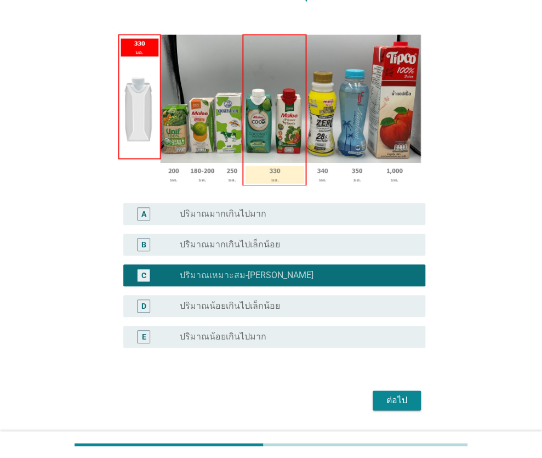
scroll to position [164, 0]
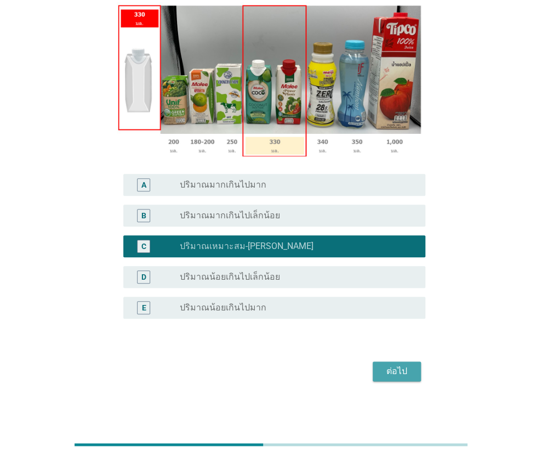
click at [399, 369] on div "ต่อไป" at bounding box center [397, 371] width 31 height 13
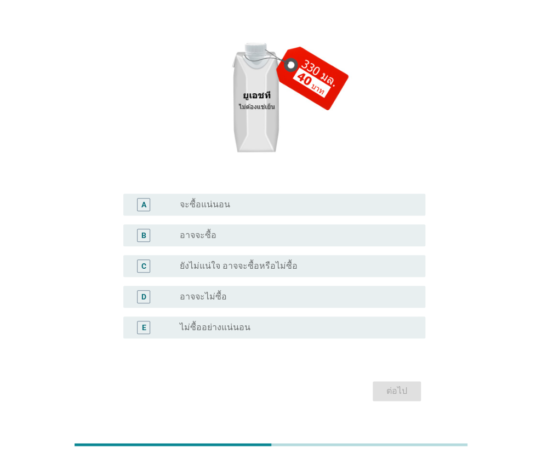
scroll to position [0, 0]
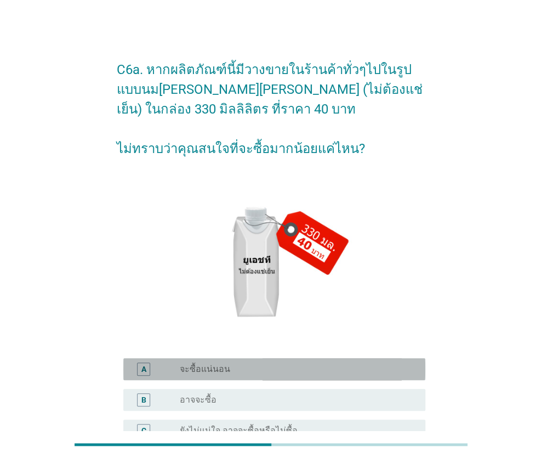
click at [228, 378] on div "A radio_button_unchecked จะซื้อแน่นอน" at bounding box center [274, 369] width 302 height 22
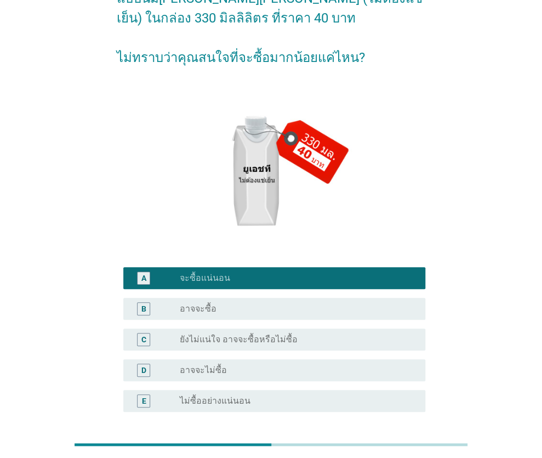
scroll to position [164, 0]
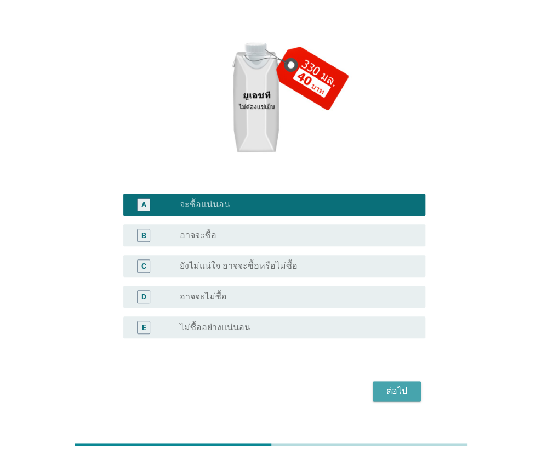
click at [400, 393] on div "ต่อไป" at bounding box center [397, 390] width 31 height 13
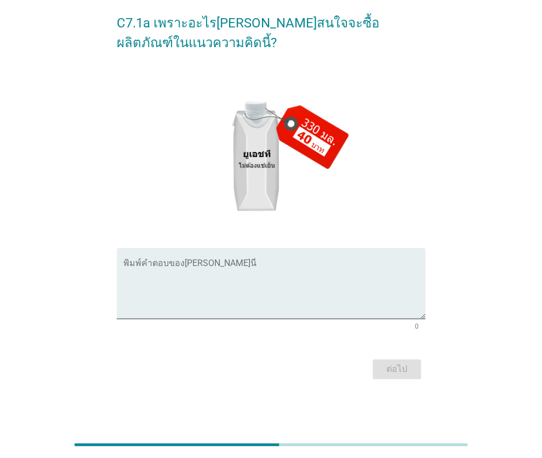
scroll to position [0, 0]
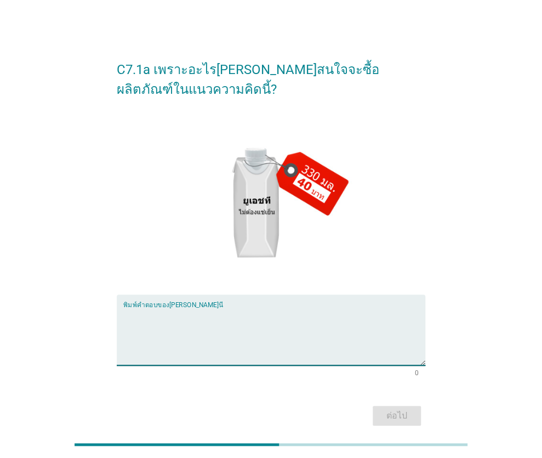
click at [183, 315] on textarea "พิมพ์คำตอบของคุณ ที่นี่" at bounding box center [274, 337] width 302 height 58
type textarea "ขนาดสมราคาที่จำหน่าย"
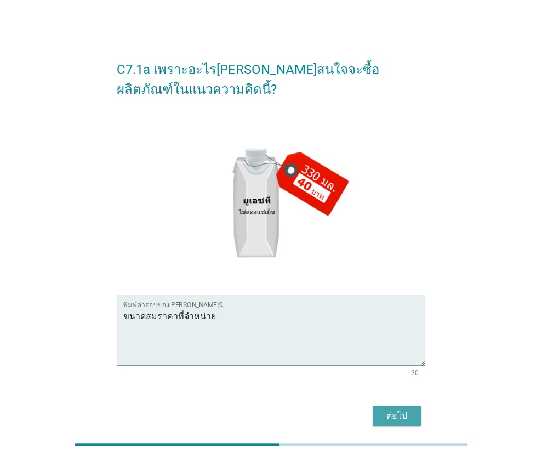
click at [392, 422] on div "ต่อไป" at bounding box center [397, 415] width 31 height 13
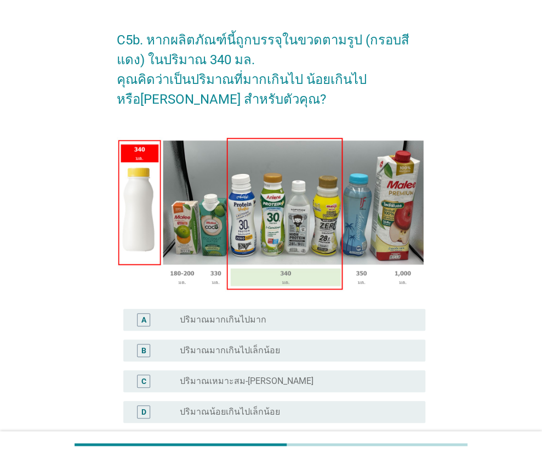
scroll to position [56, 0]
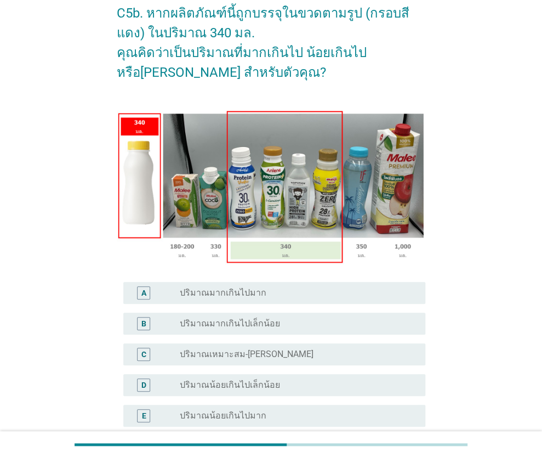
click at [262, 350] on label "ปริมาณเหมาะสม-[PERSON_NAME]" at bounding box center [246, 354] width 134 height 11
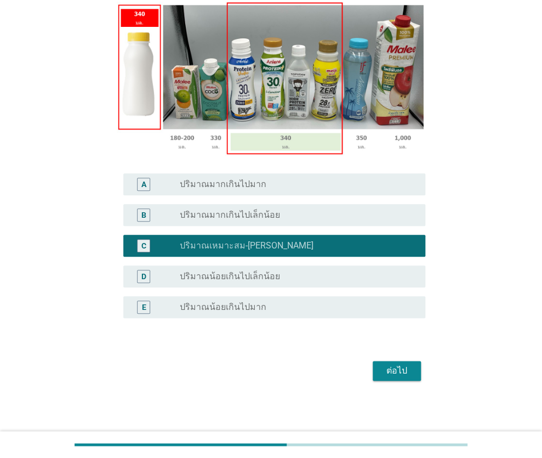
scroll to position [166, 0]
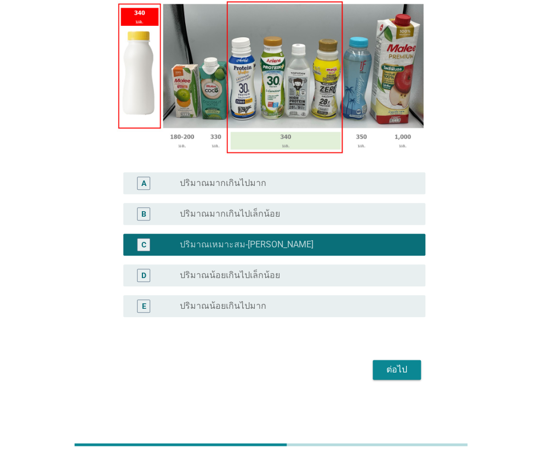
click at [389, 369] on div "ต่อไป" at bounding box center [397, 369] width 31 height 13
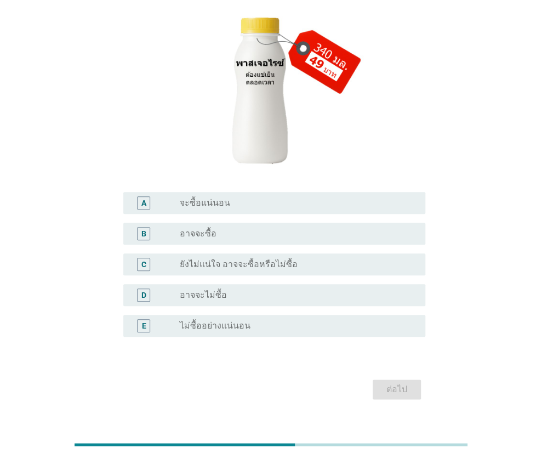
scroll to position [0, 0]
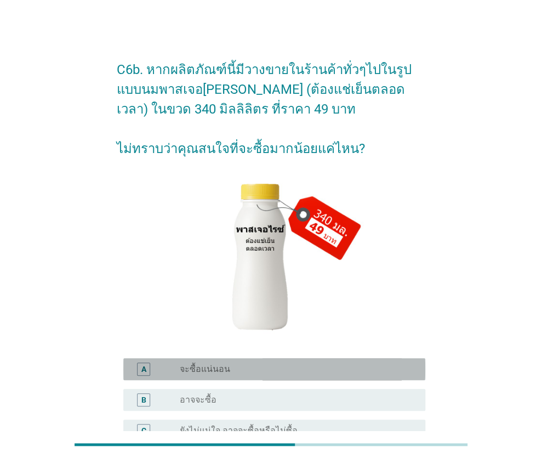
click at [234, 367] on div "radio_button_unchecked จะซื้อแน่นอน" at bounding box center [293, 368] width 229 height 11
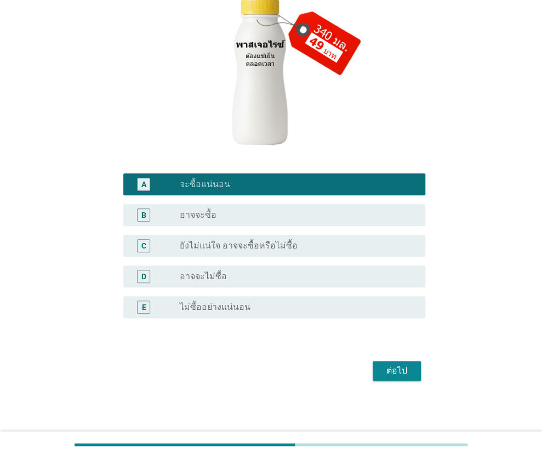
scroll to position [186, 0]
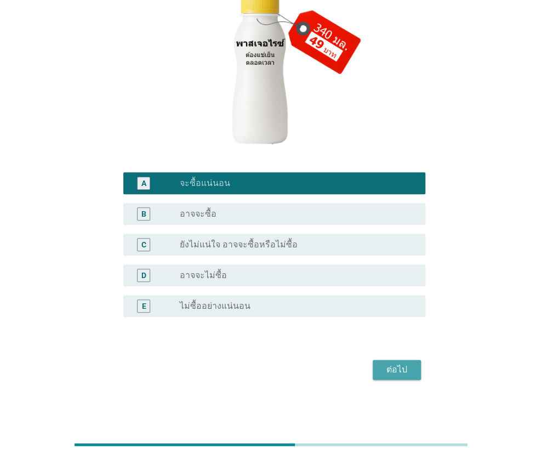
click at [393, 368] on div "ต่อไป" at bounding box center [397, 369] width 31 height 13
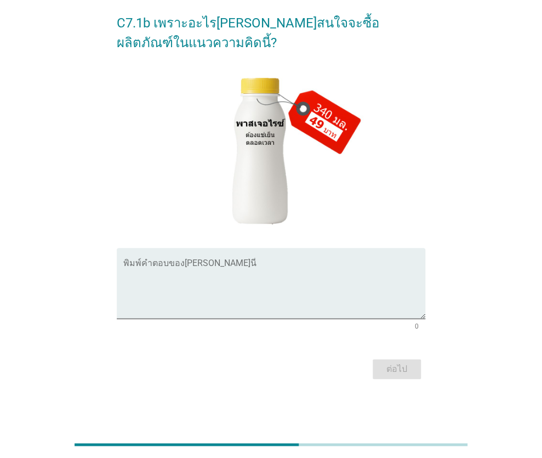
scroll to position [0, 0]
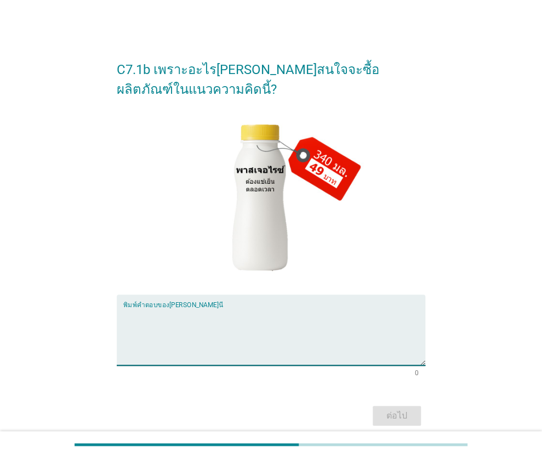
click at [180, 312] on textarea "พิมพ์คำตอบของคุณ ที่นี่" at bounding box center [274, 337] width 302 height 58
type textarea "ขนาดที่พกพาได้ง่ายและสดวก"
click at [407, 411] on div "ต่อไป" at bounding box center [397, 415] width 31 height 13
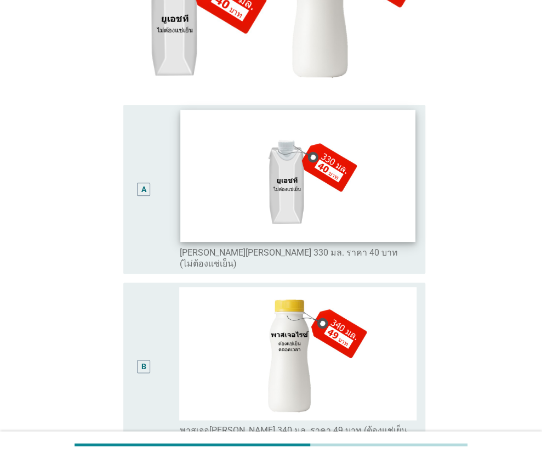
scroll to position [274, 0]
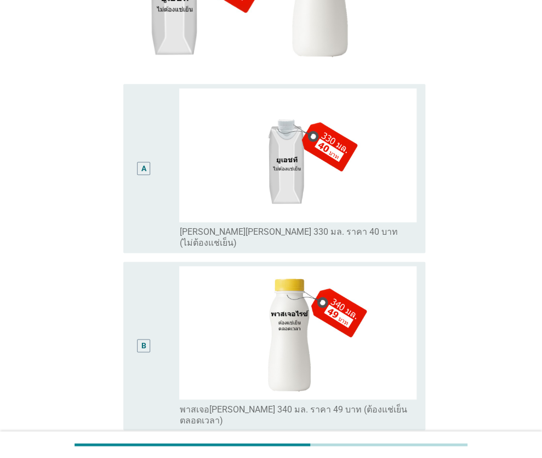
click at [143, 163] on div "A" at bounding box center [143, 169] width 5 height 12
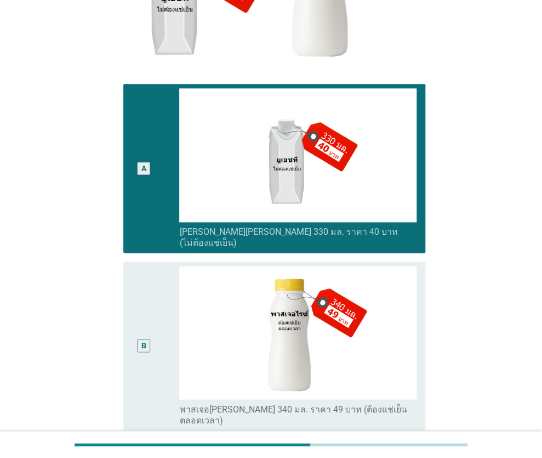
click at [144, 340] on div "B" at bounding box center [143, 346] width 5 height 12
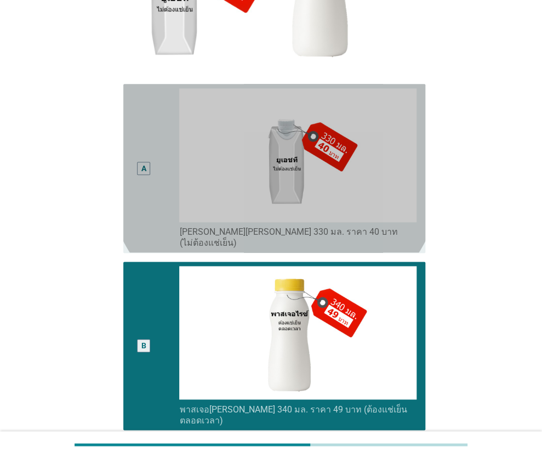
click at [143, 163] on div "A" at bounding box center [143, 169] width 5 height 12
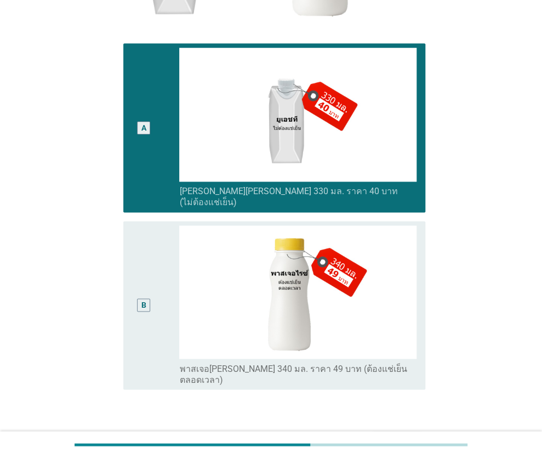
scroll to position [345, 0]
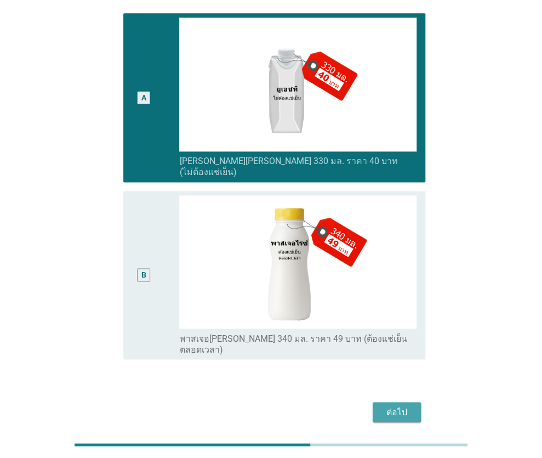
click at [399, 405] on div "ต่อไป" at bounding box center [397, 411] width 31 height 13
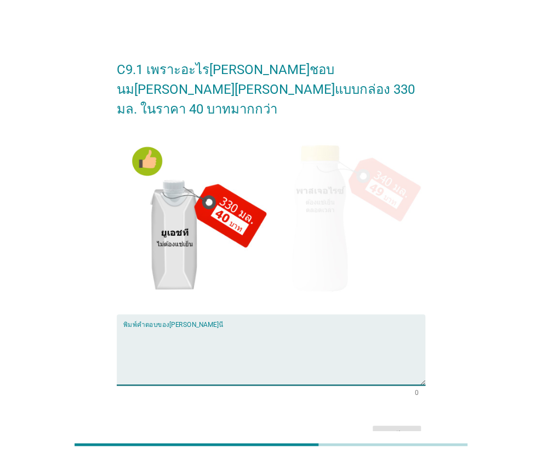
click at [194, 327] on textarea "พิมพ์คำตอบของคุณ ที่นี่" at bounding box center [274, 356] width 302 height 58
click at [223, 327] on textarea "ขนาดพอดีและไม่ต้องแช่แข๋ง" at bounding box center [274, 356] width 302 height 58
type textarea "ขนาดพอดีและไม่ต้องแช่แข็ง"
click at [398, 429] on div "ต่อไป" at bounding box center [397, 435] width 31 height 13
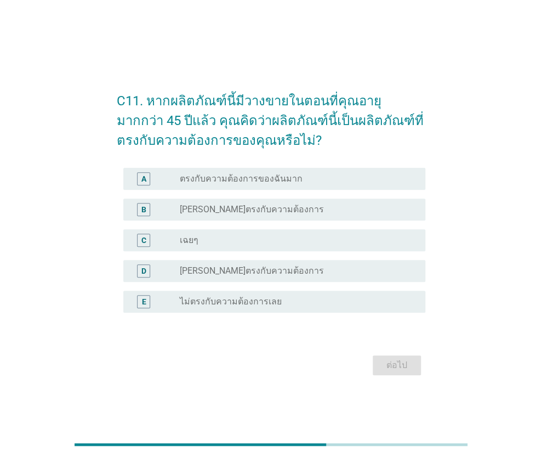
click at [234, 207] on label "[PERSON_NAME]ตรงกับความต้องการ" at bounding box center [251, 209] width 144 height 11
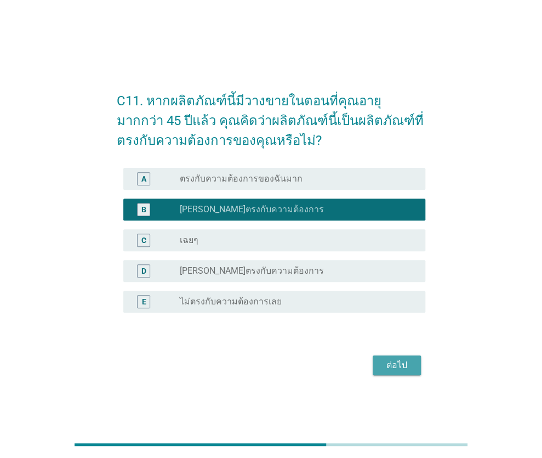
click at [392, 364] on div "ต่อไป" at bounding box center [397, 365] width 31 height 13
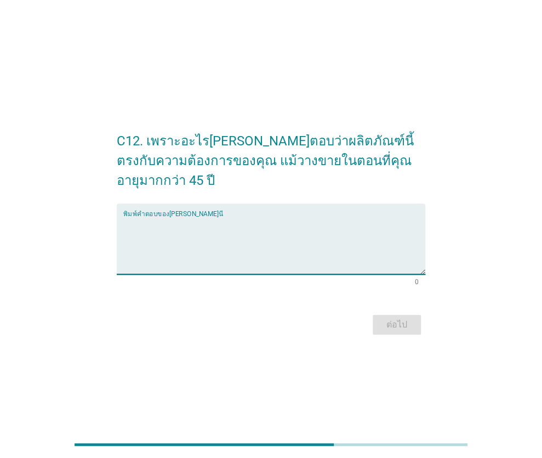
click at [151, 217] on textarea "พิมพ์คำตอบของคุณ ที่นี่" at bounding box center [274, 246] width 302 height 58
type textarea "ดื่ม[PERSON_NAME]จำกัดอายุ"
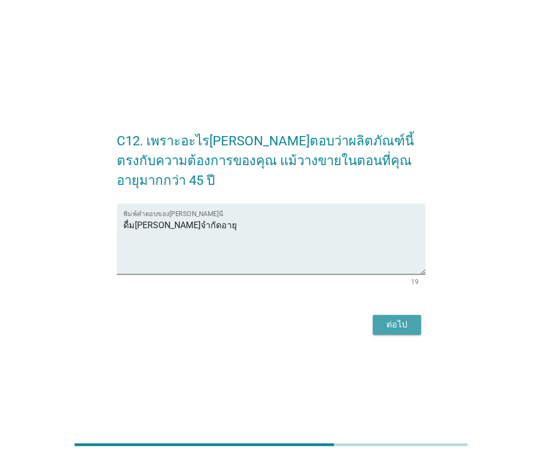
click at [394, 318] on div "ต่อไป" at bounding box center [397, 324] width 31 height 13
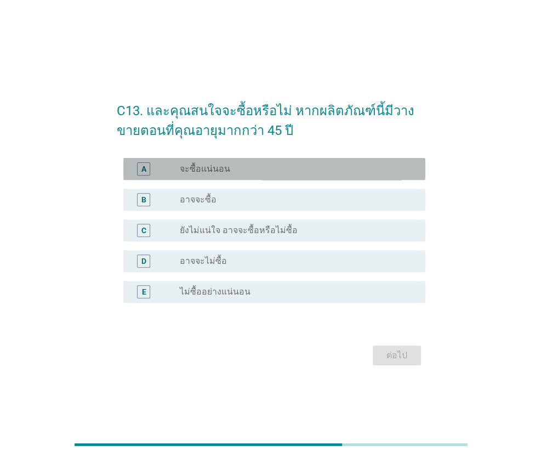
click at [234, 169] on div "radio_button_unchecked จะซื้อแน่นอน" at bounding box center [293, 168] width 229 height 11
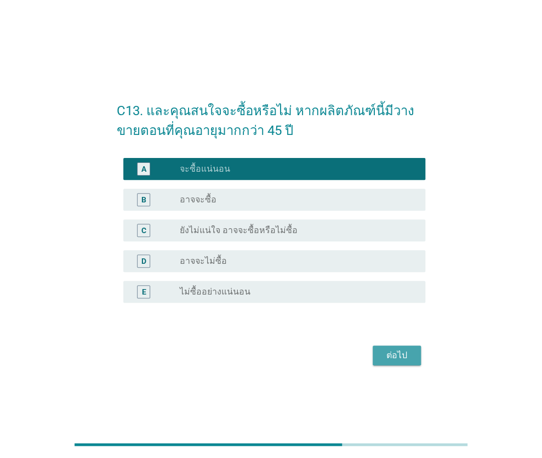
click at [391, 349] on div "ต่อไป" at bounding box center [397, 355] width 31 height 13
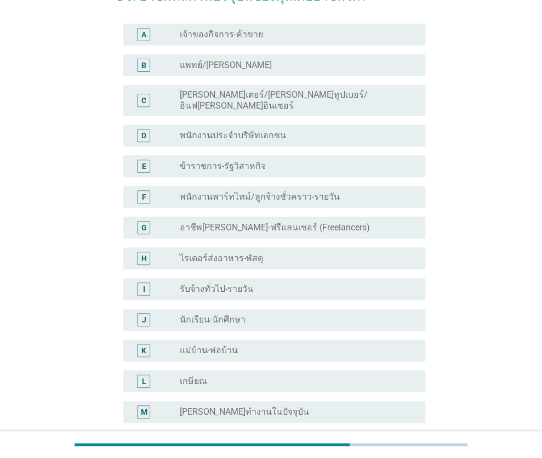
scroll to position [55, 0]
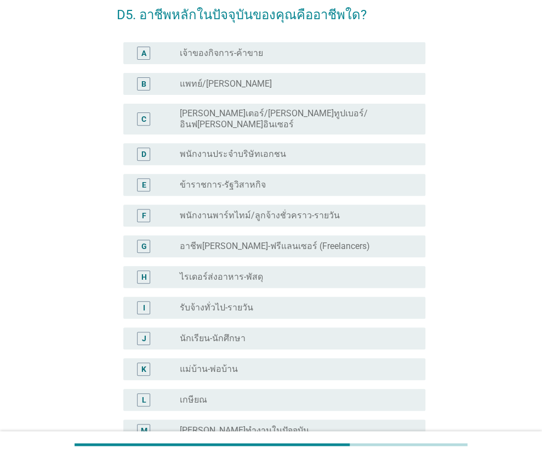
click at [251, 149] on label "พนักงานประจำบริษัทเอกชน" at bounding box center [232, 154] width 106 height 11
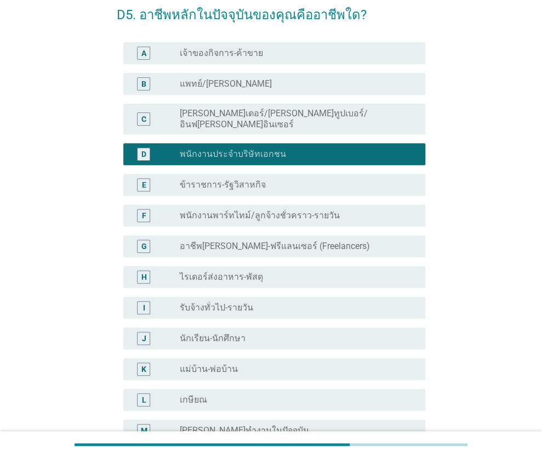
scroll to position [164, 0]
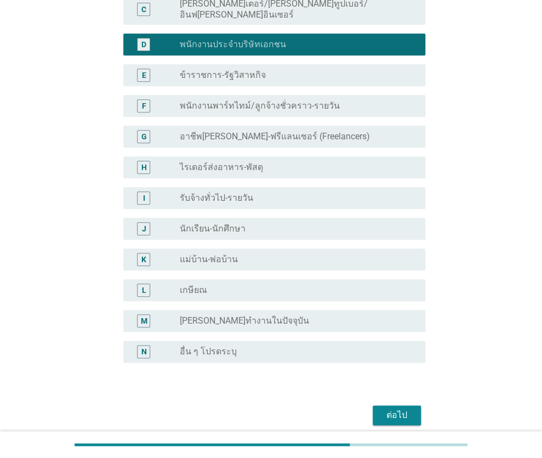
click at [399, 408] on div "ต่อไป" at bounding box center [397, 414] width 31 height 13
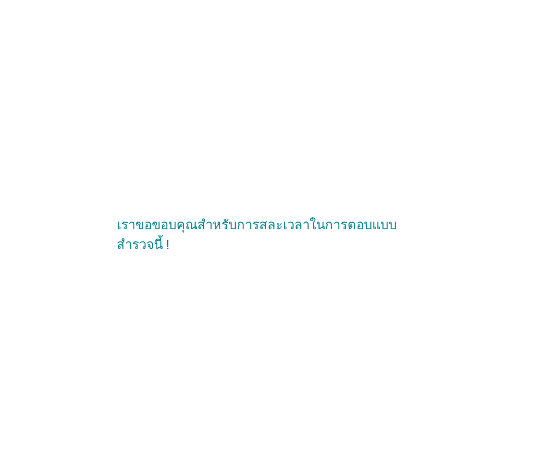
scroll to position [0, 0]
